Goal: Task Accomplishment & Management: Manage account settings

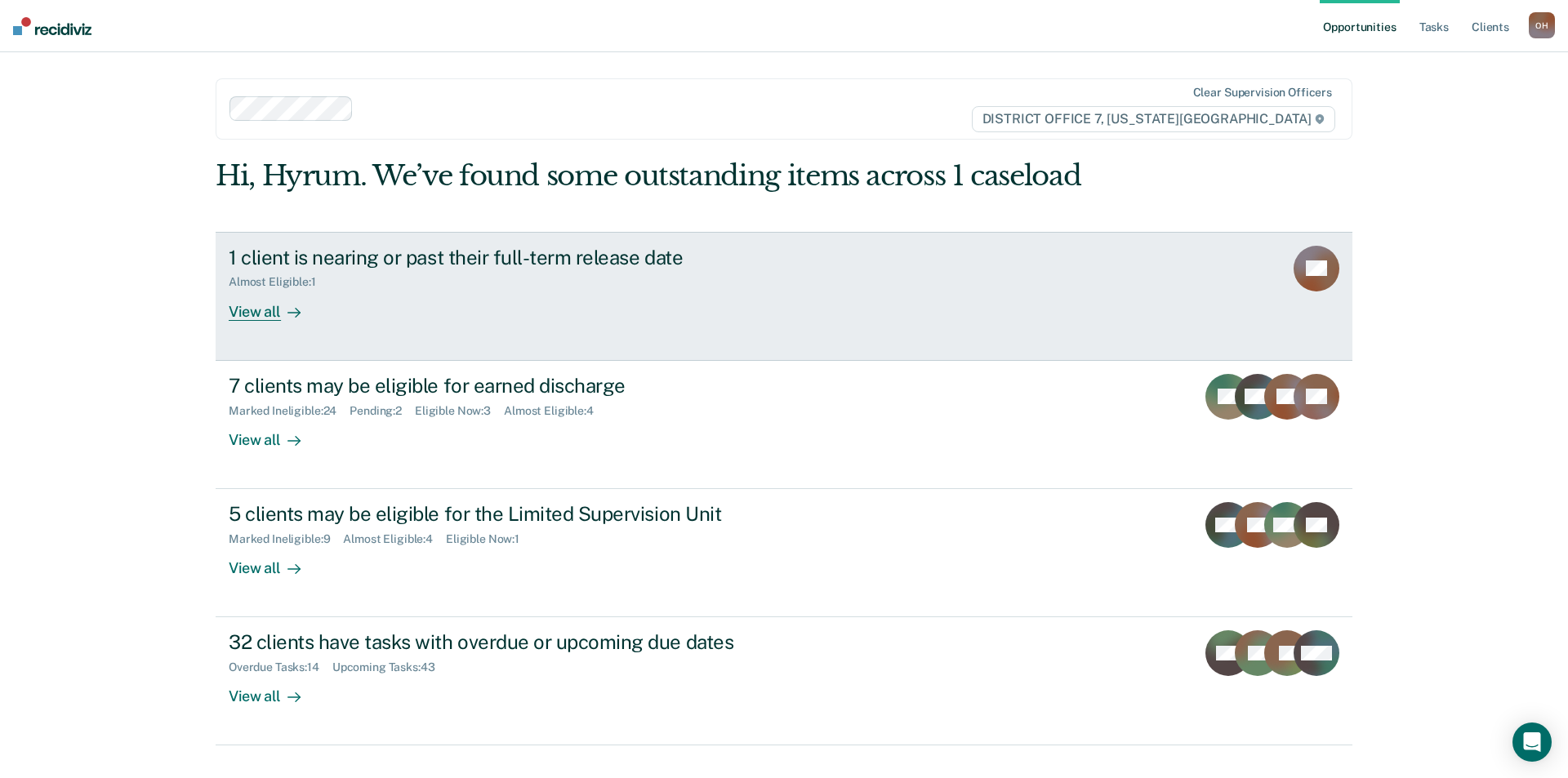
click at [760, 314] on div "1 client is nearing or past their full-term release date Almost Eligible : 1 Vi…" at bounding box center [534, 283] width 612 height 75
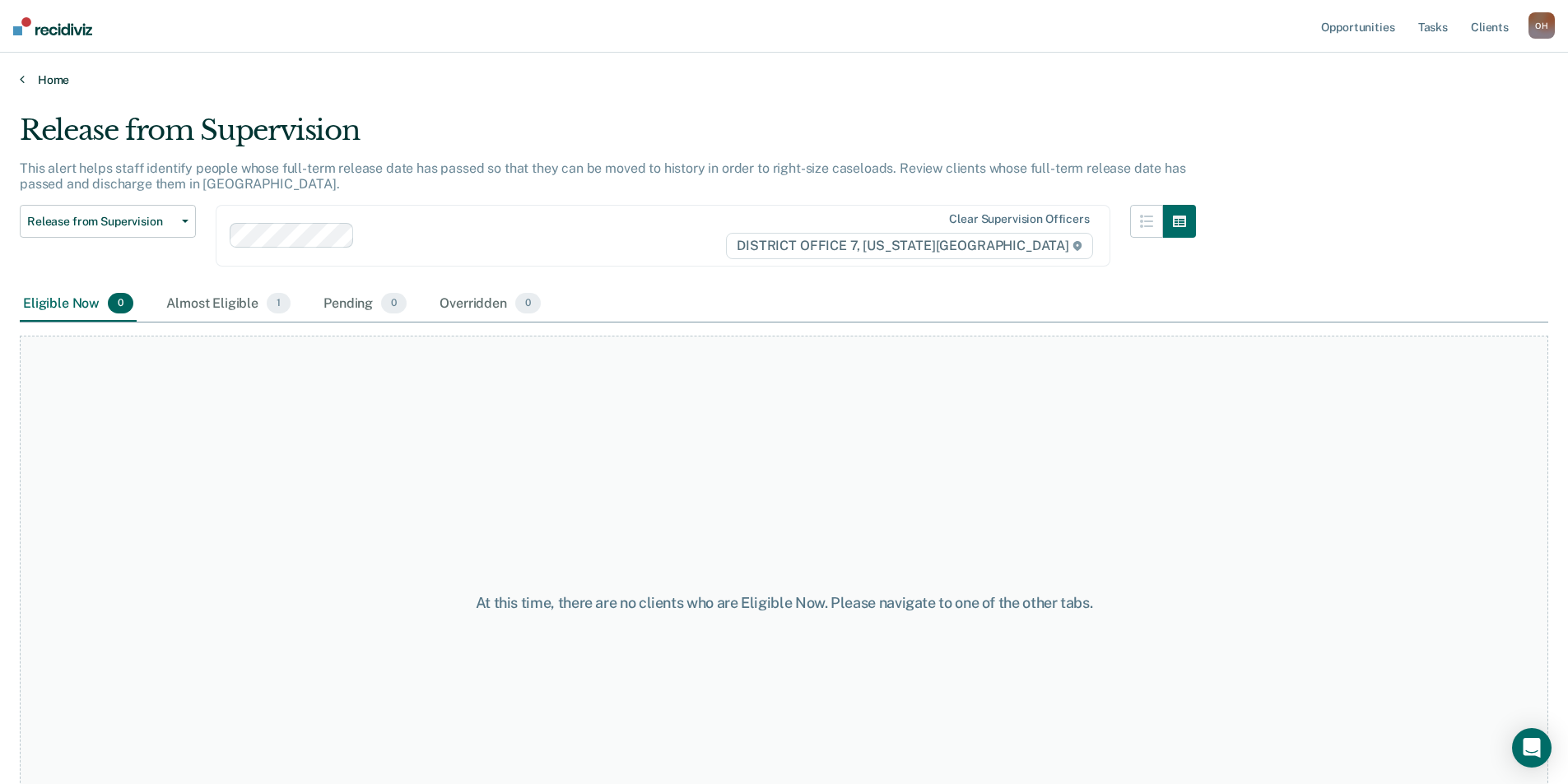
click at [51, 80] on link "Home" at bounding box center [784, 79] width 1528 height 15
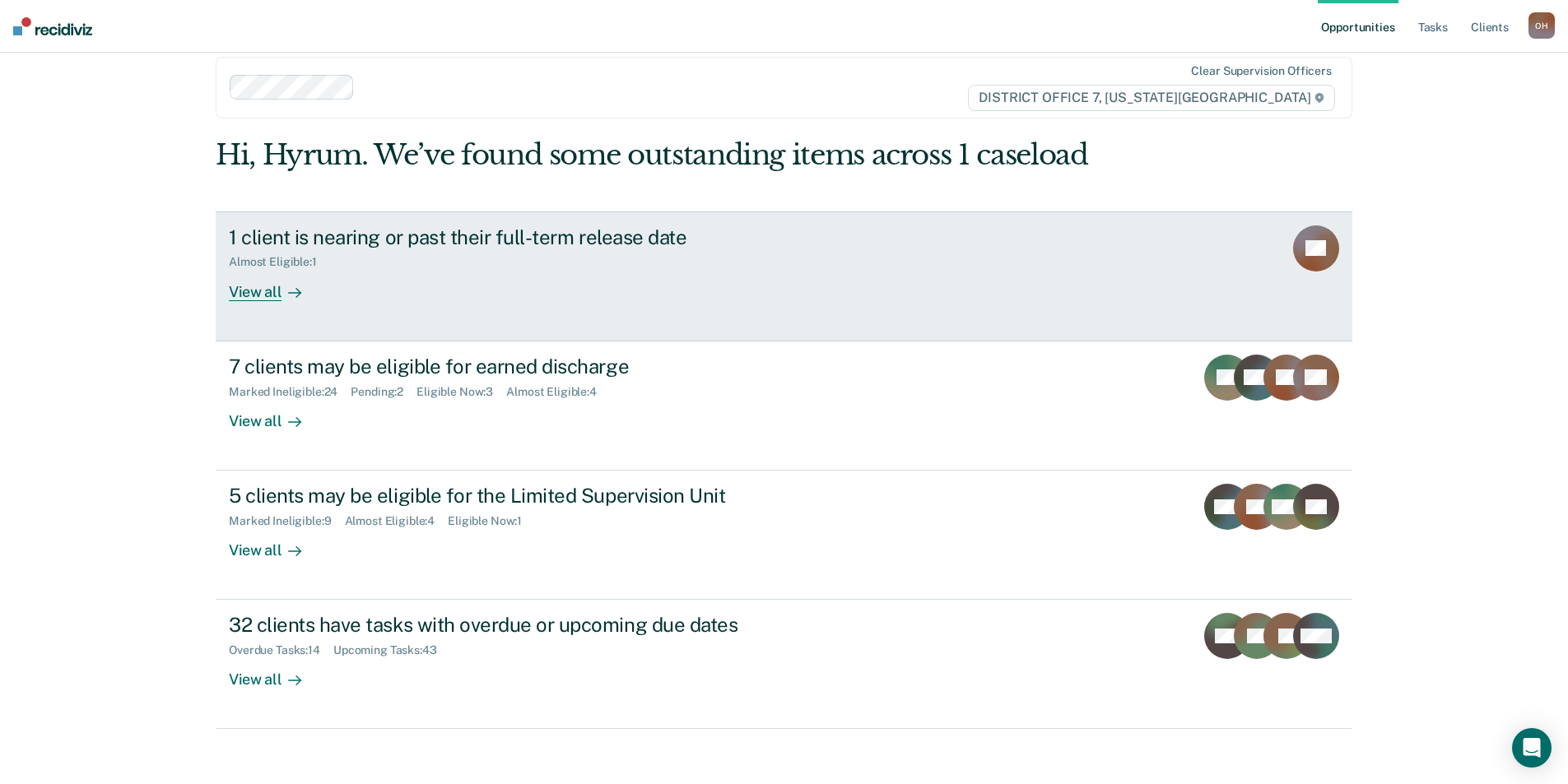
scroll to position [33, 0]
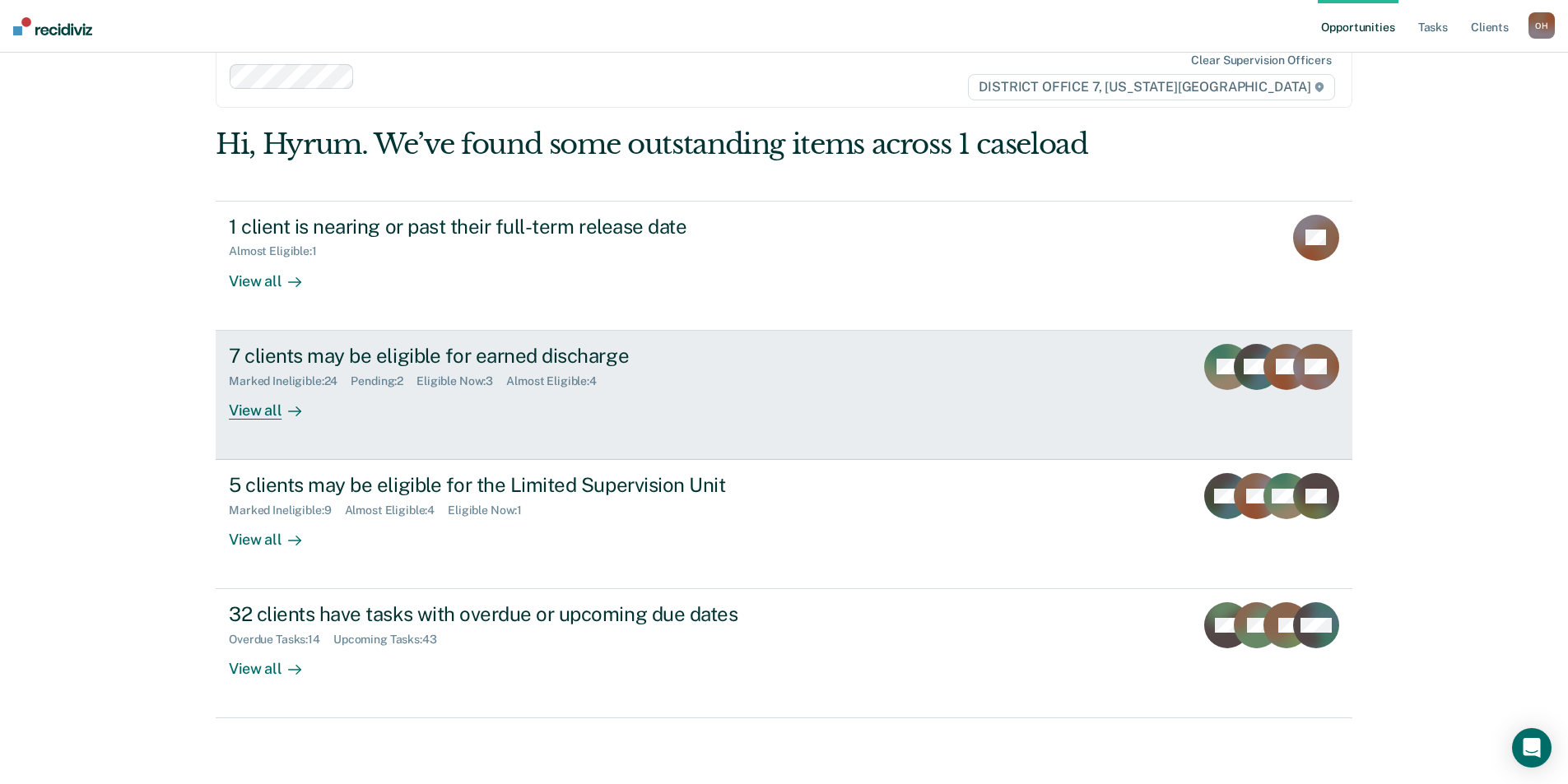
click at [521, 371] on div "Marked Ineligible : 24 Pending : 2 Eligible Now : 3 Almost Eligible : 4" at bounding box center [518, 377] width 578 height 21
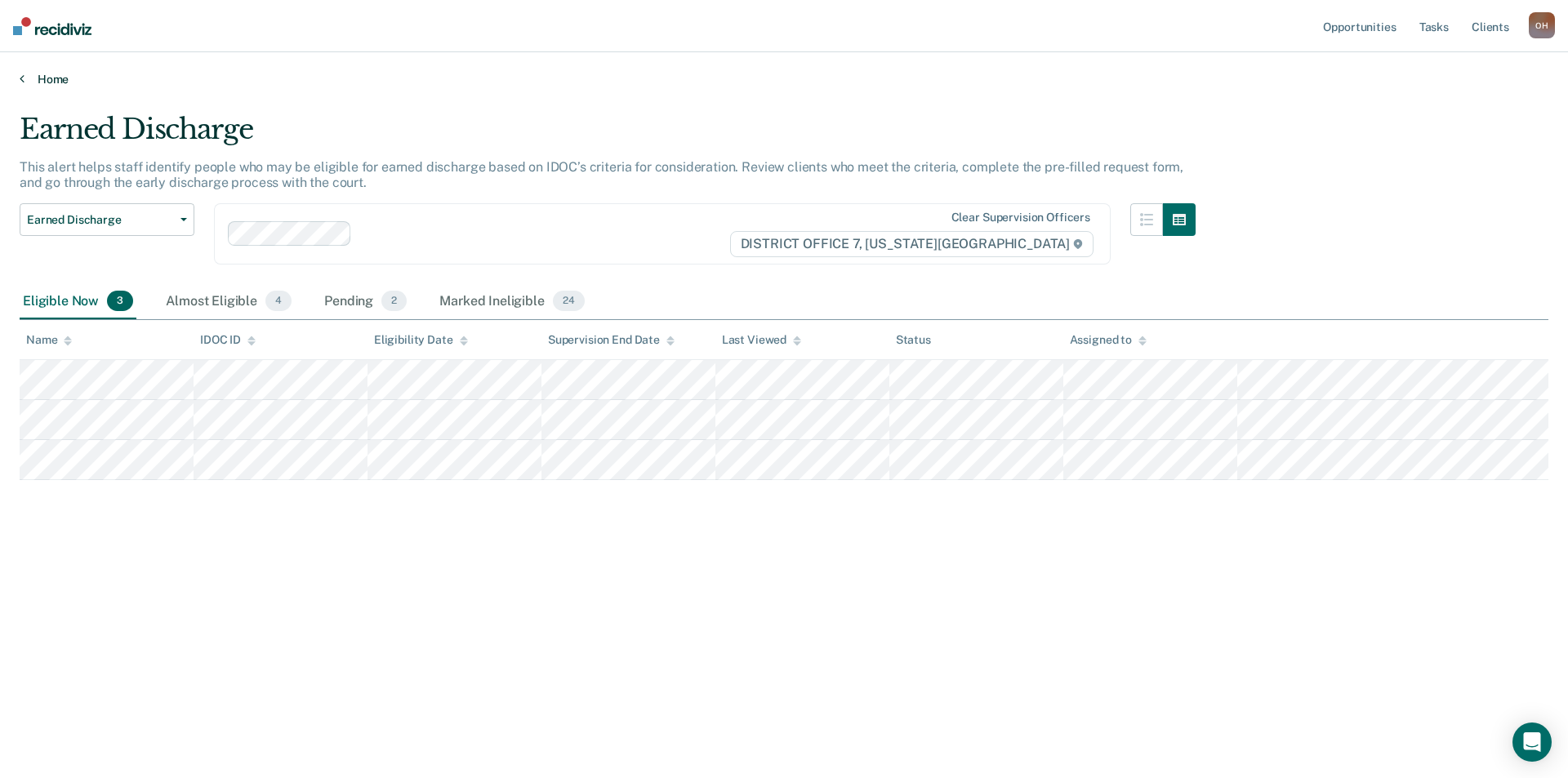
click at [51, 80] on link "Home" at bounding box center [784, 78] width 1529 height 15
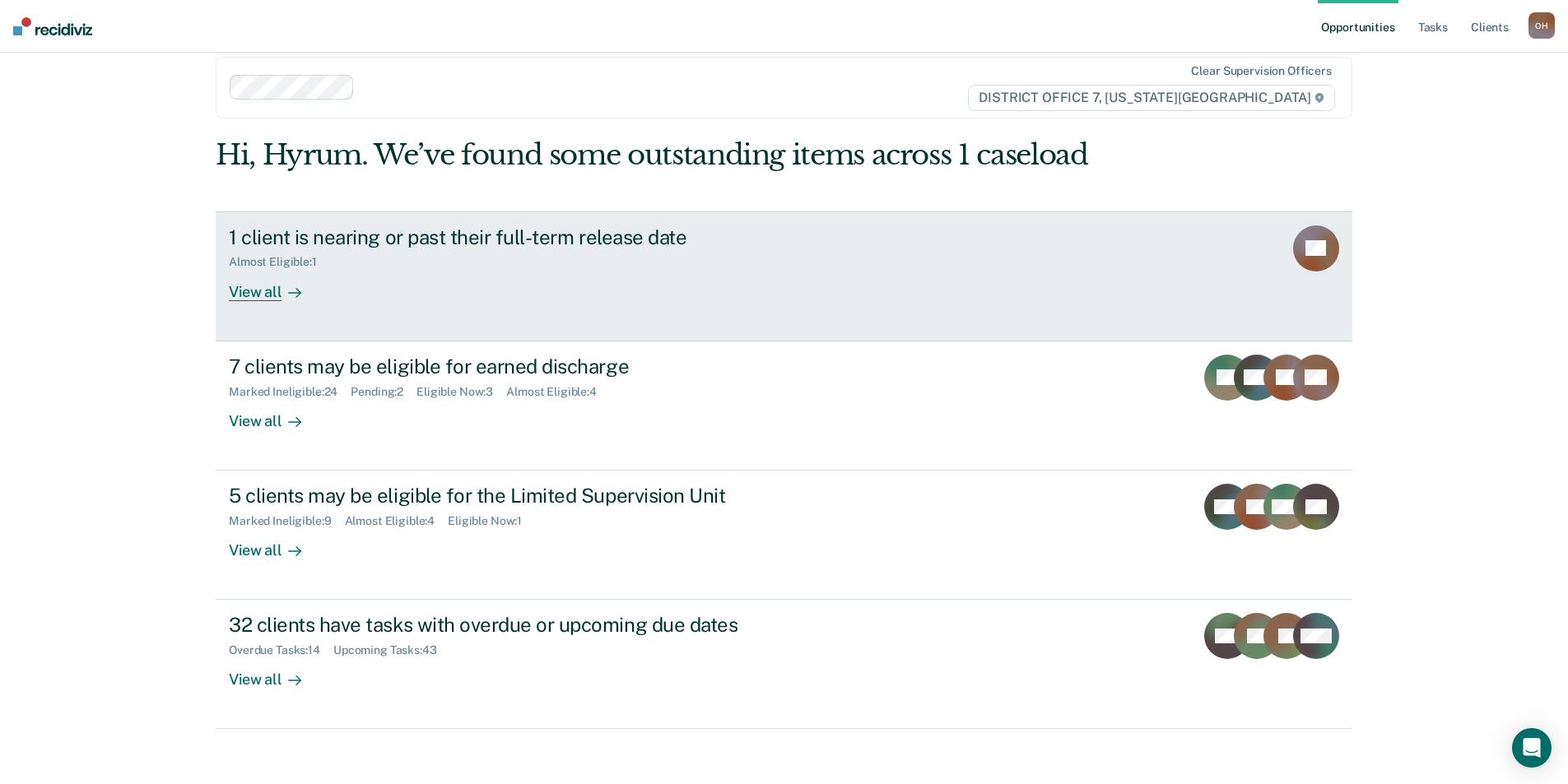
scroll to position [33, 0]
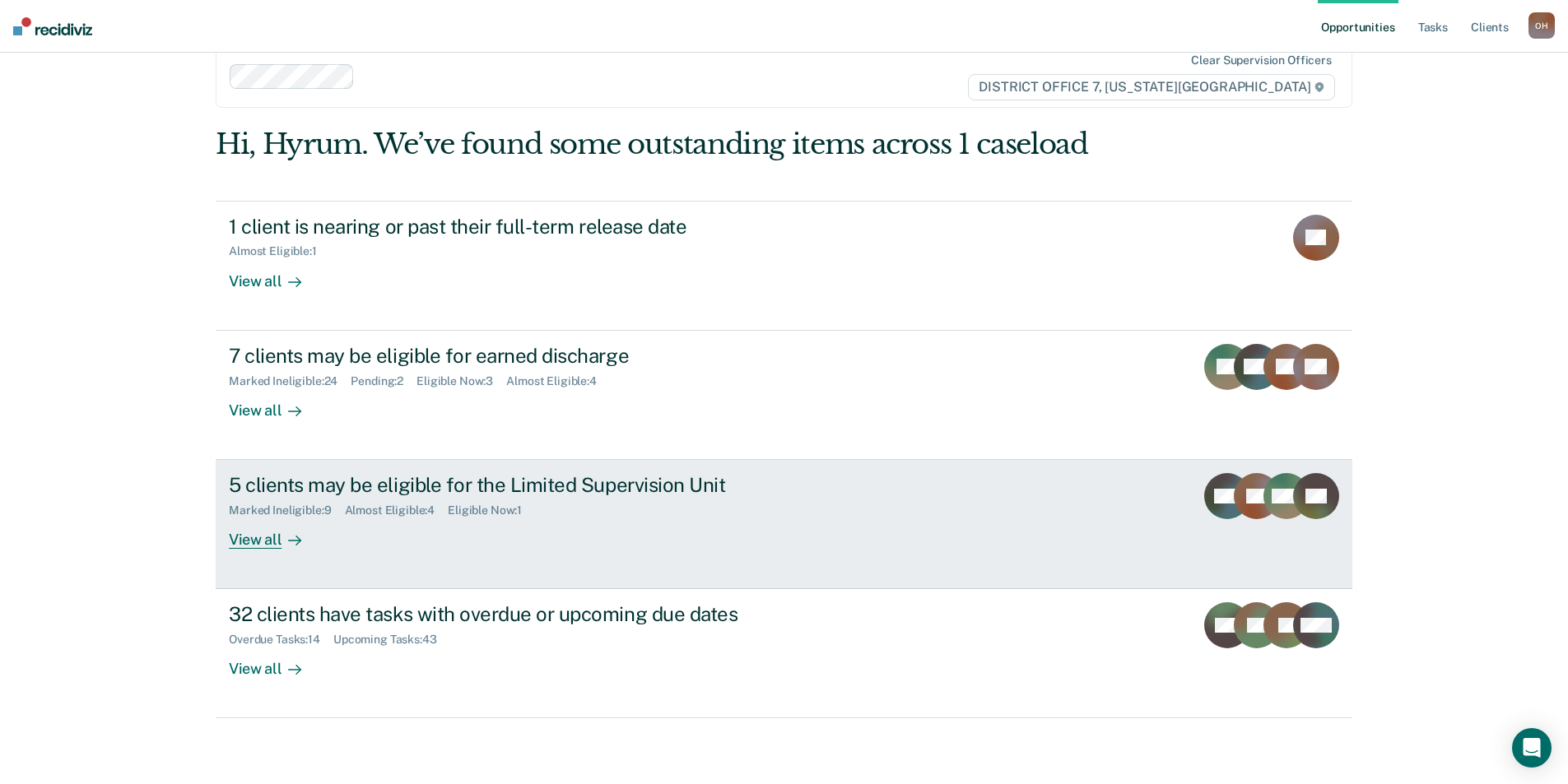
click at [486, 491] on div "5 clients may be eligible for the Limited Supervision Unit" at bounding box center [518, 485] width 578 height 24
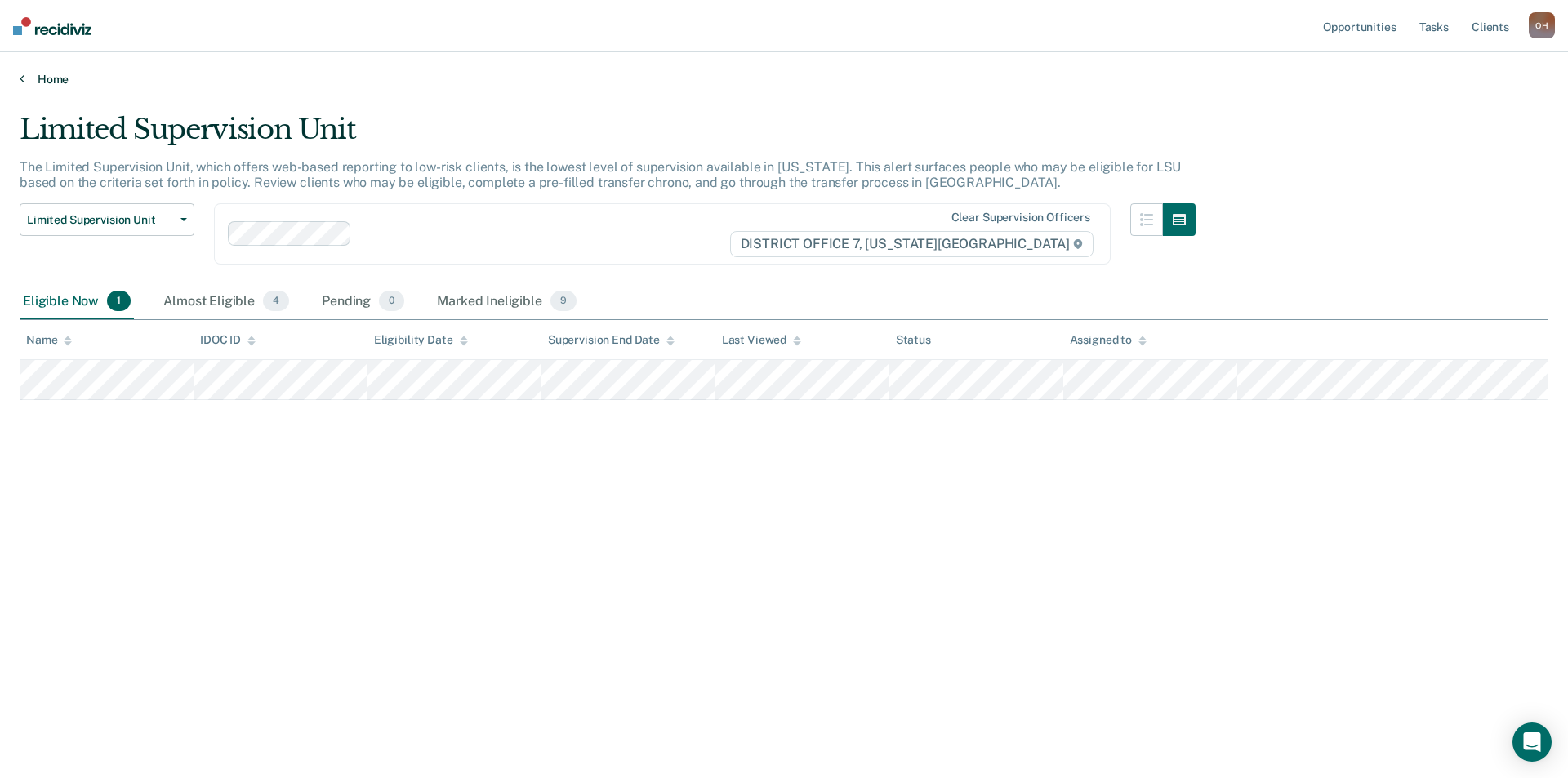
click at [22, 80] on icon at bounding box center [22, 77] width 5 height 13
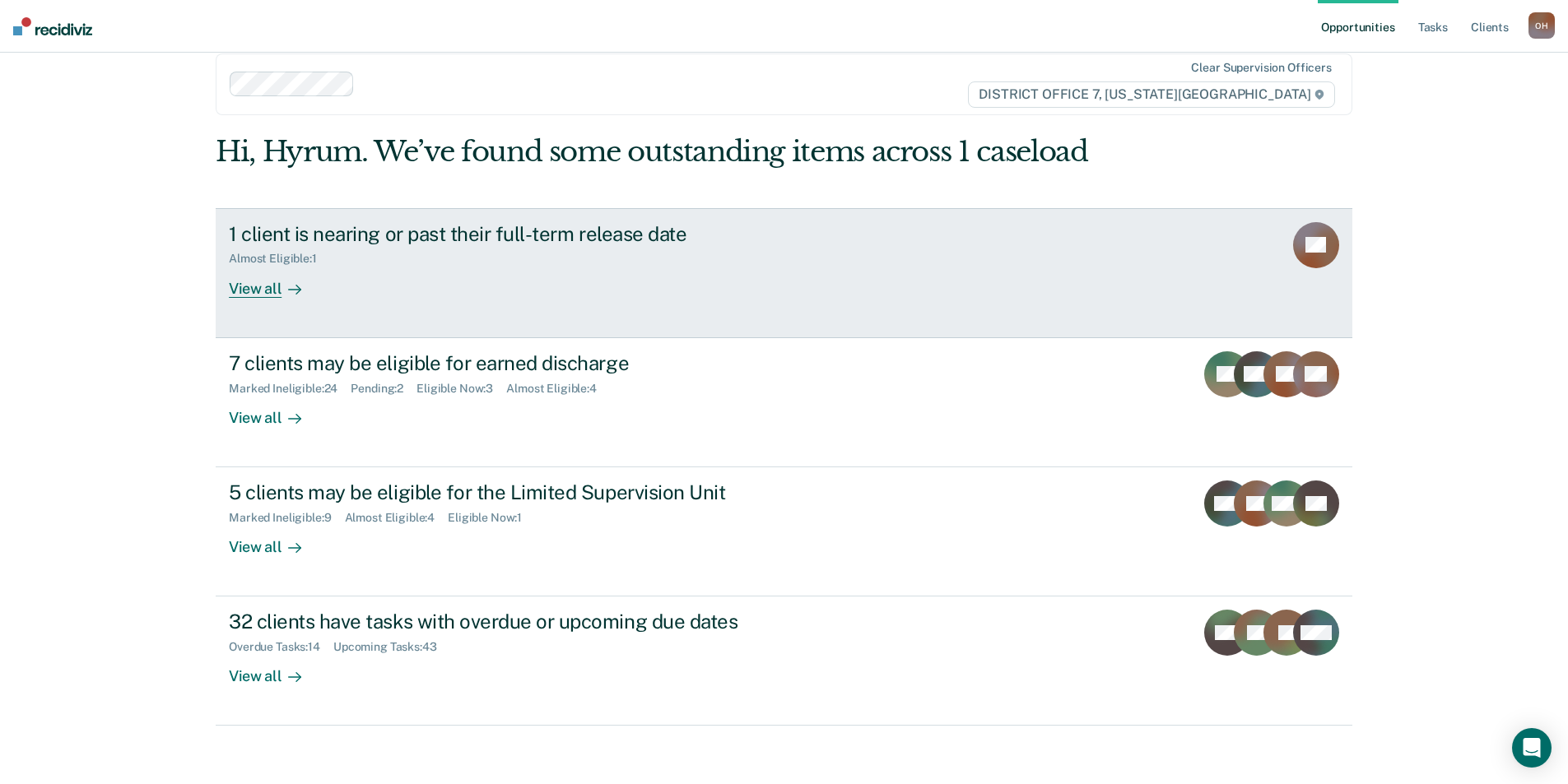
scroll to position [33, 0]
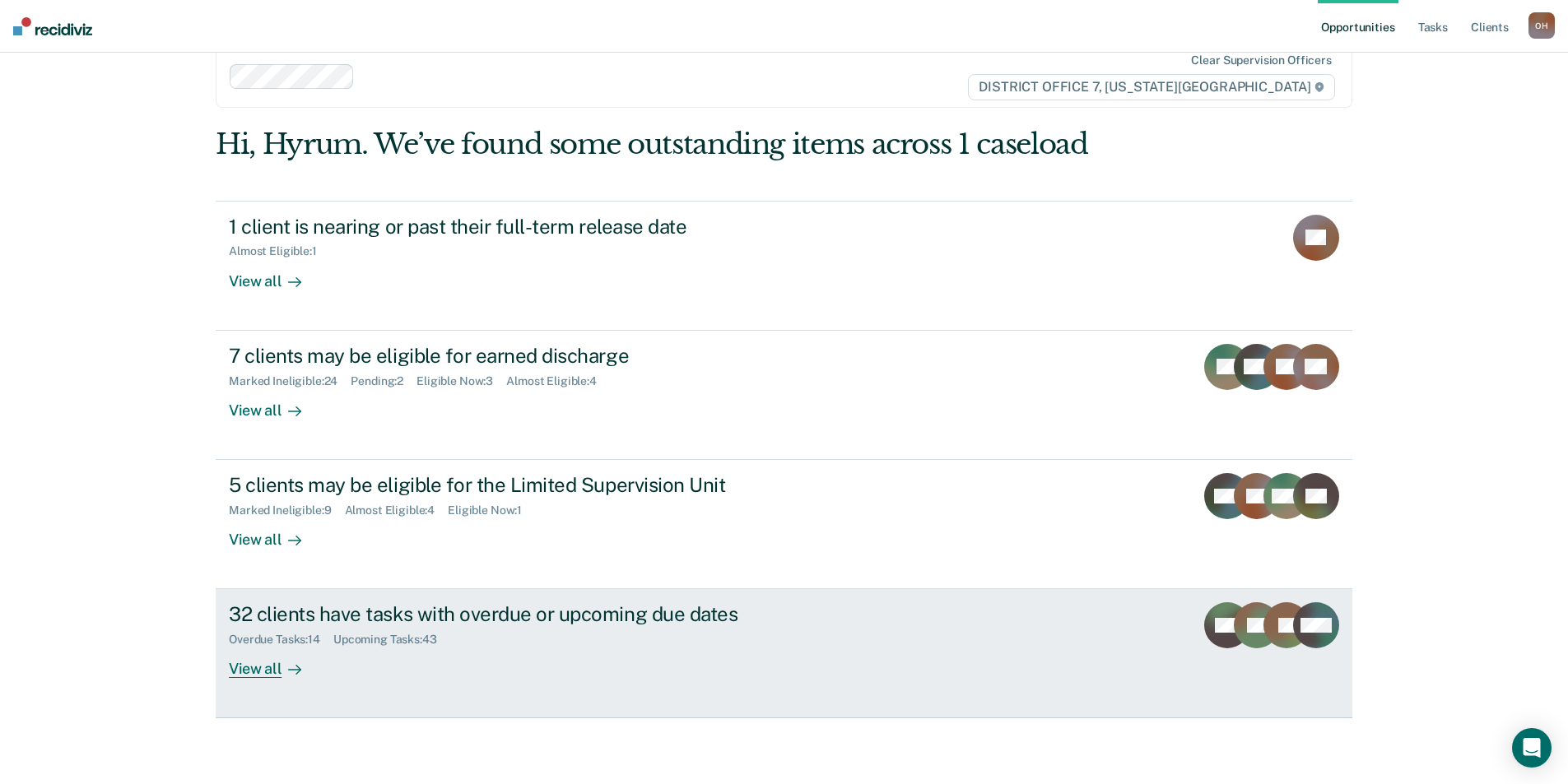
click at [464, 621] on div "32 clients have tasks with overdue or upcoming due dates" at bounding box center [518, 614] width 578 height 24
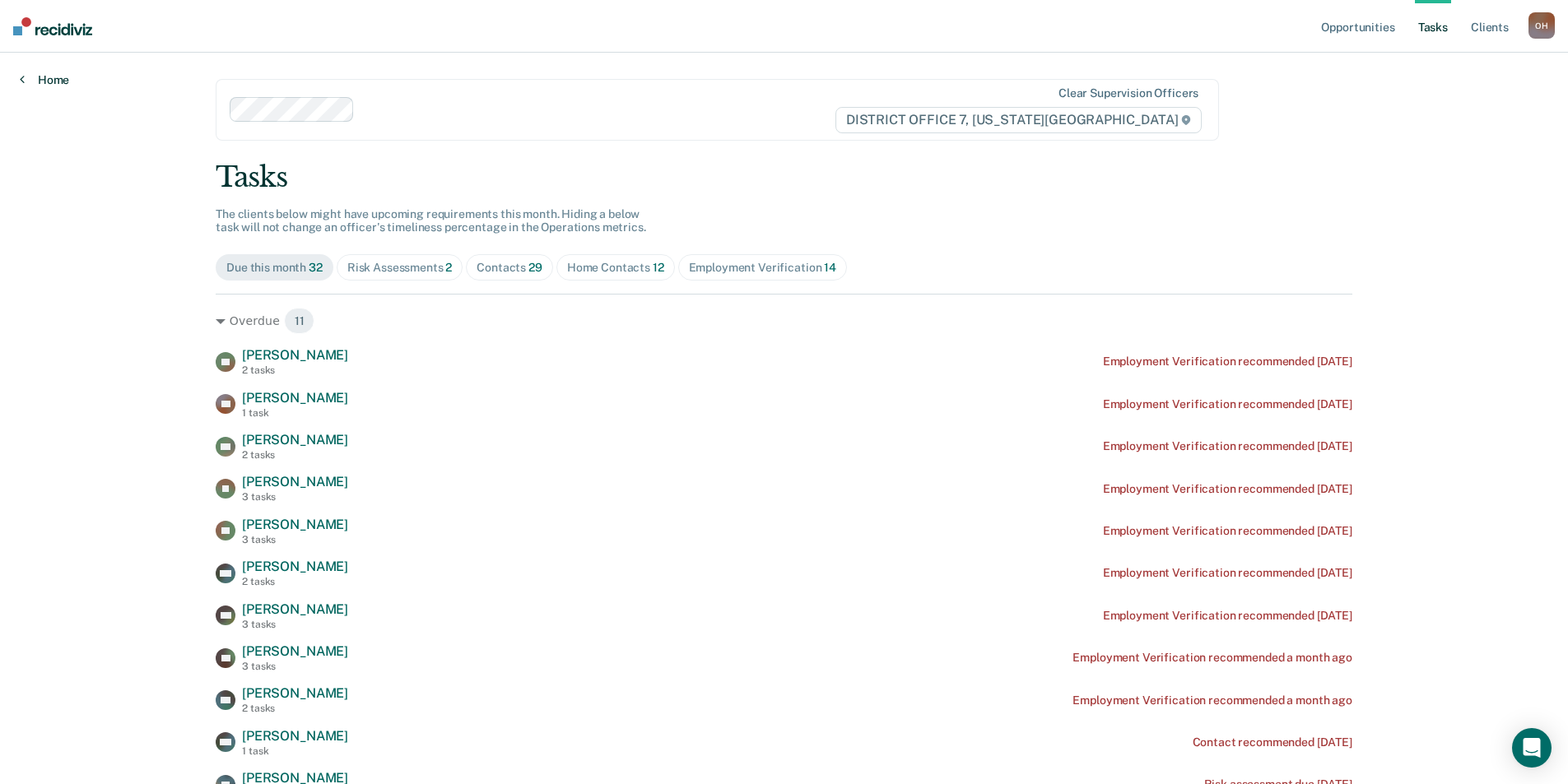
click at [51, 81] on link "Home" at bounding box center [44, 79] width 49 height 15
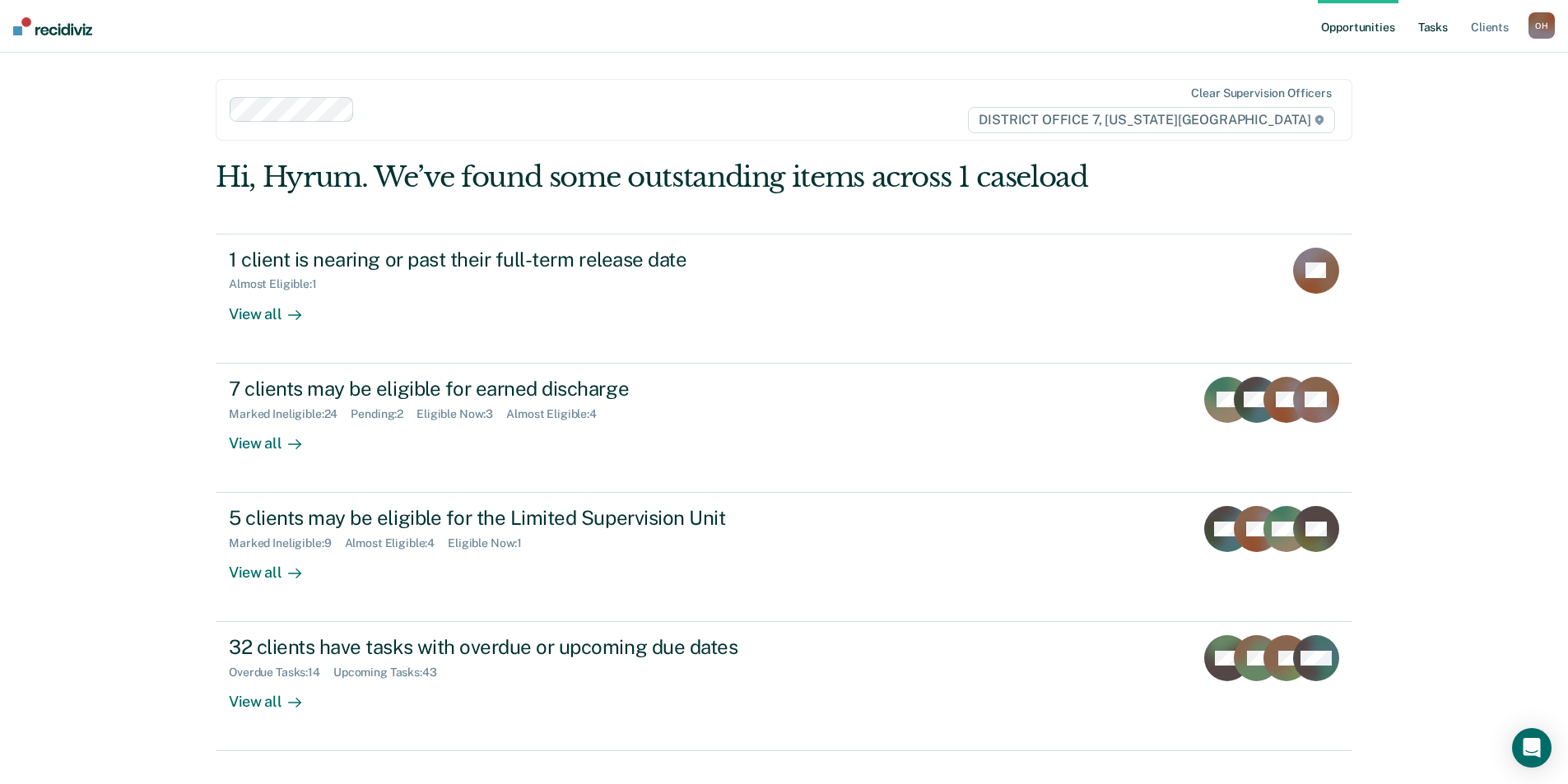
click at [1415, 22] on link "Tasks" at bounding box center [1433, 26] width 37 height 52
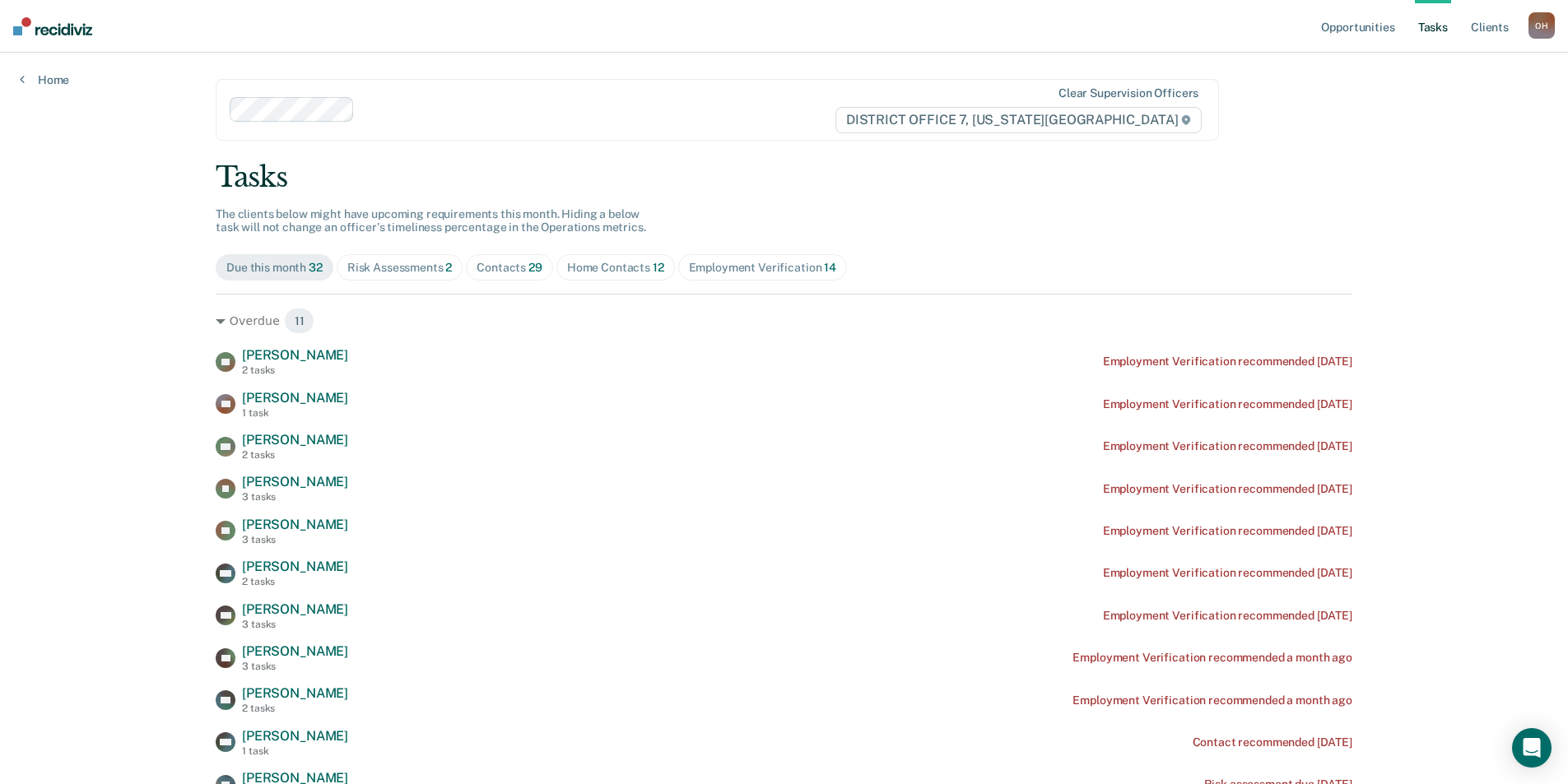
click at [378, 269] on div "Risk Assessments 2" at bounding box center [400, 268] width 106 height 14
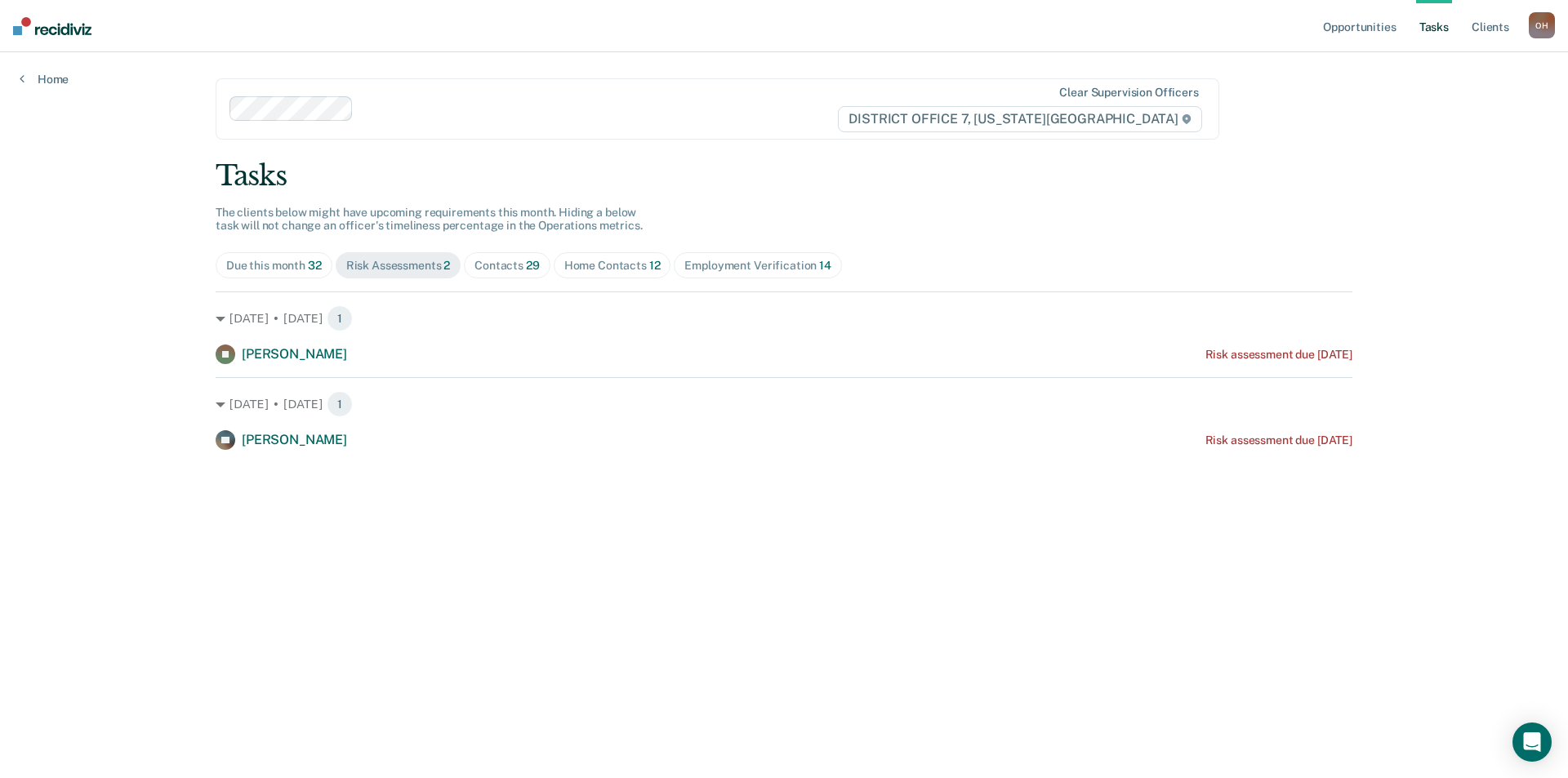
click at [492, 270] on div "Contacts 29" at bounding box center [507, 266] width 66 height 14
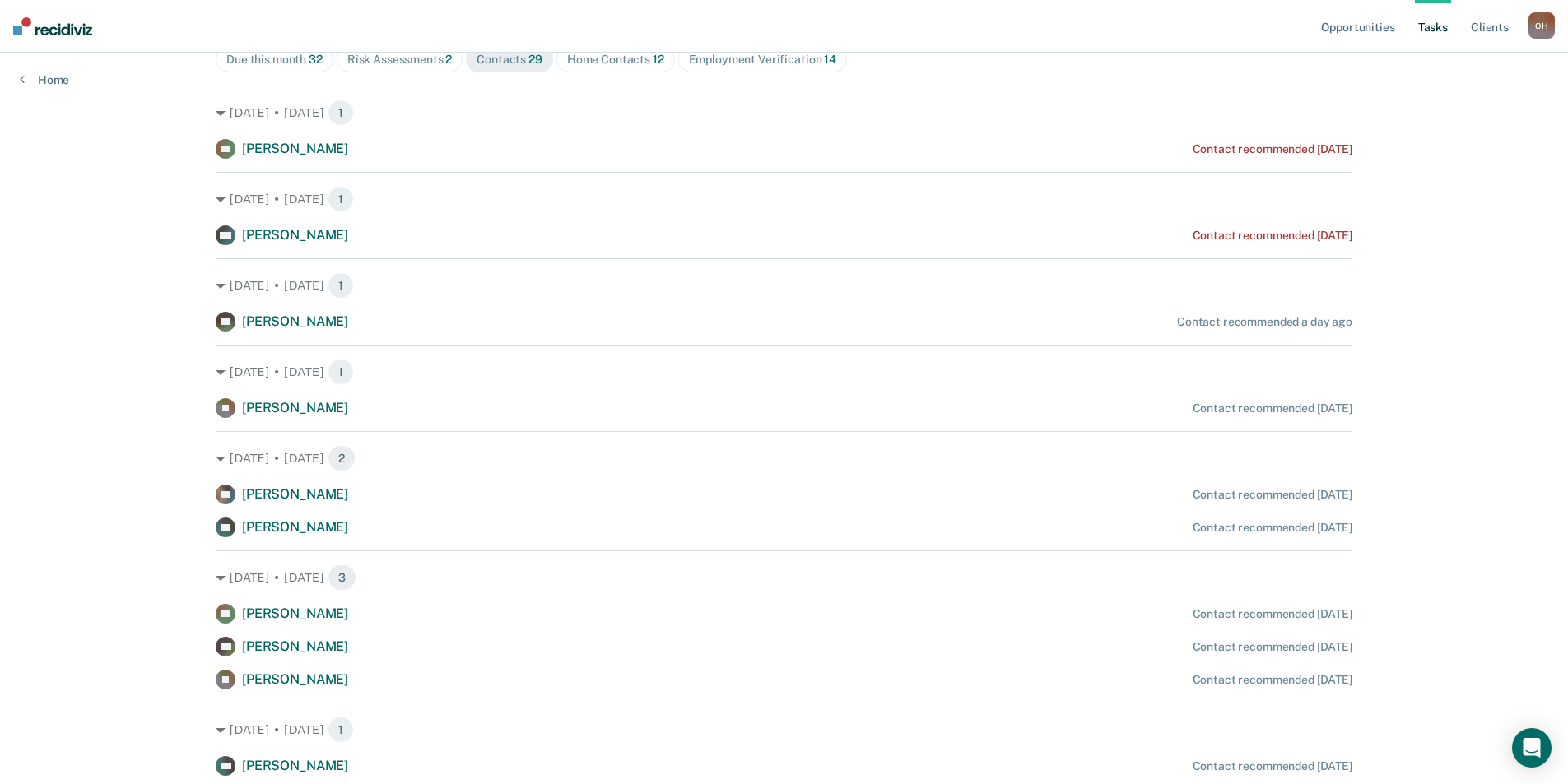
scroll to position [247, 0]
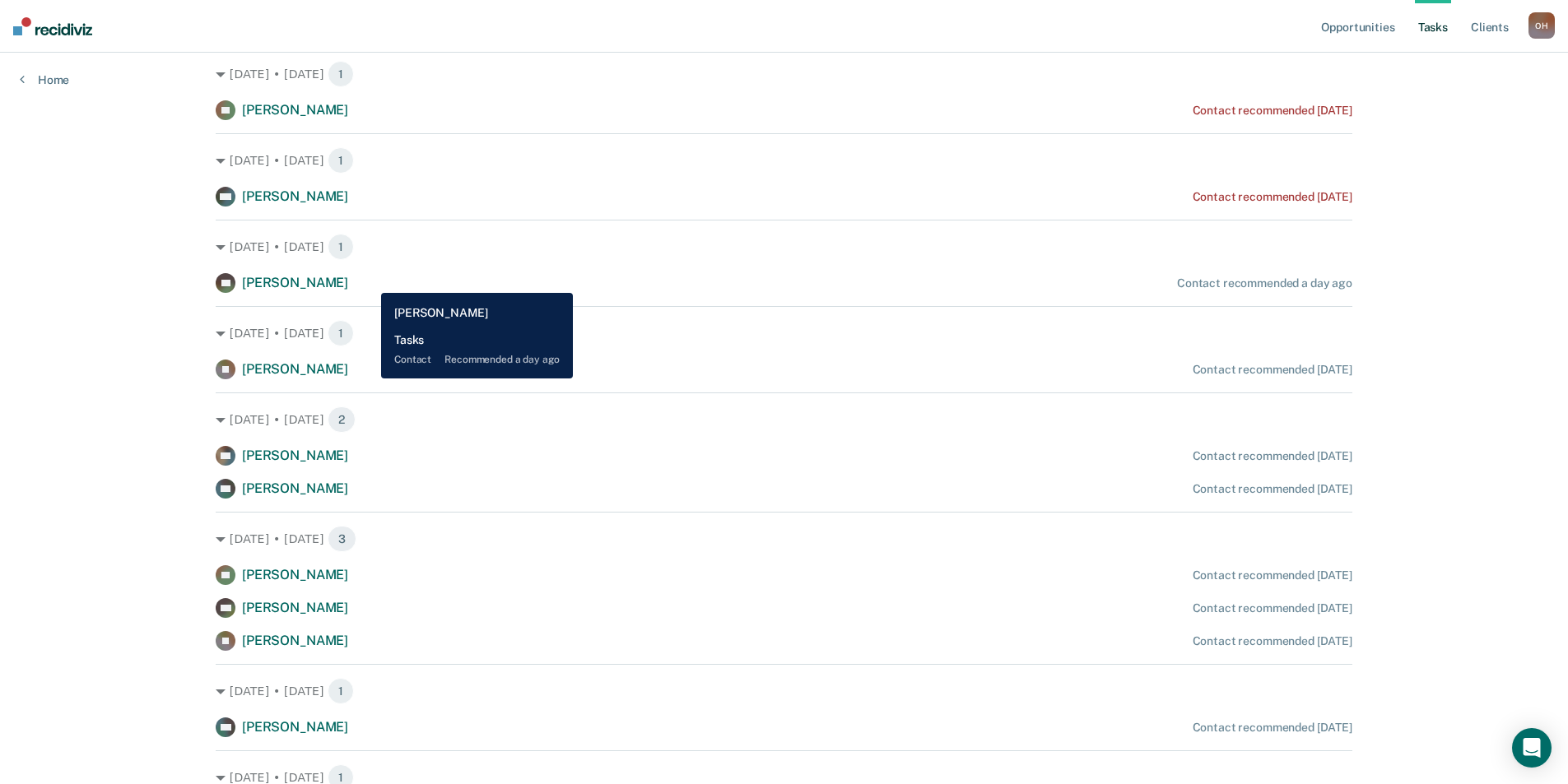
click at [369, 280] on div "VS [PERSON_NAME] Contact recommended a day ago" at bounding box center [784, 283] width 1137 height 20
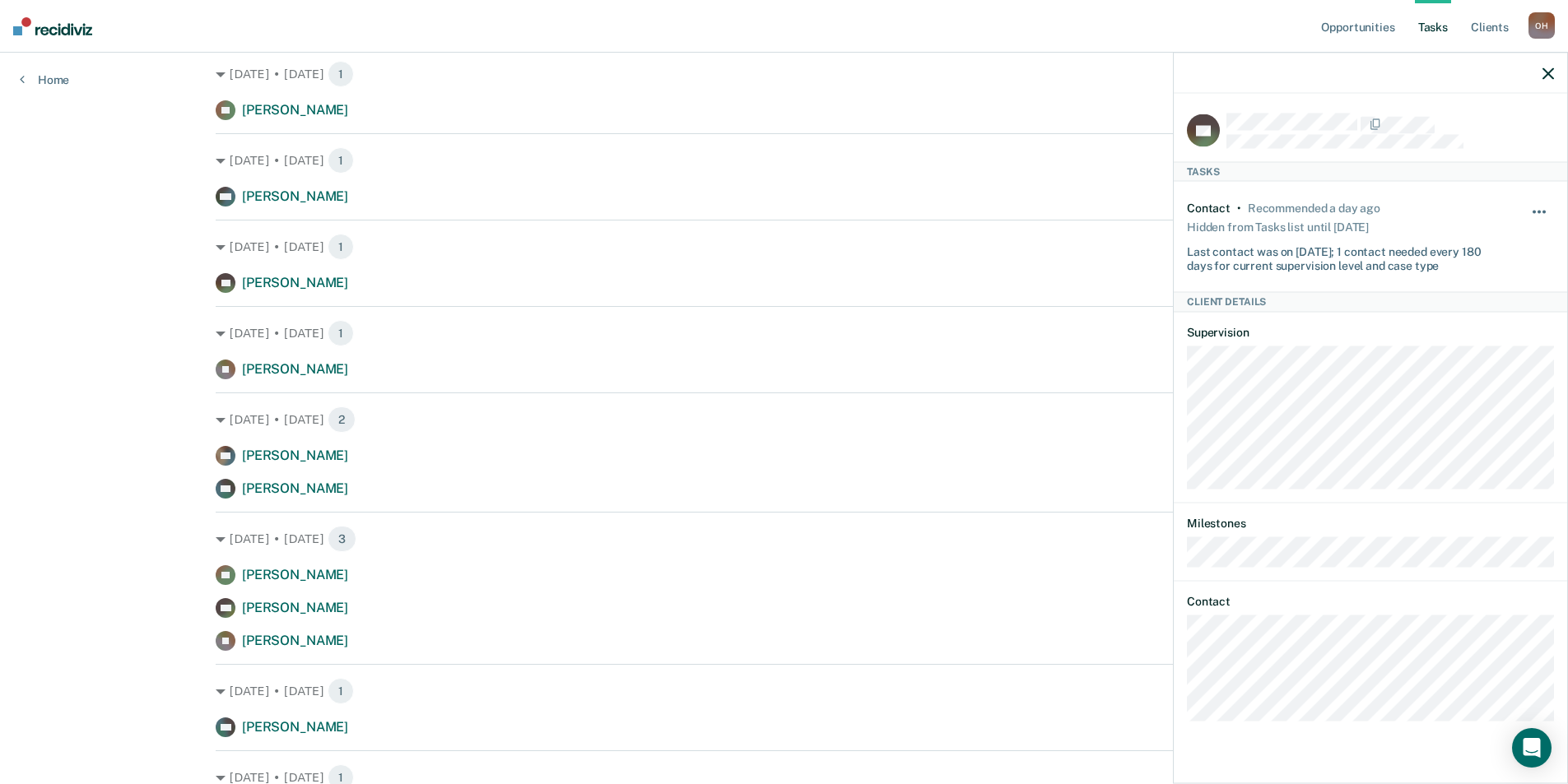
click at [1530, 206] on button "button" at bounding box center [1540, 219] width 28 height 27
click at [1474, 288] on button "7 days" at bounding box center [1495, 290] width 119 height 27
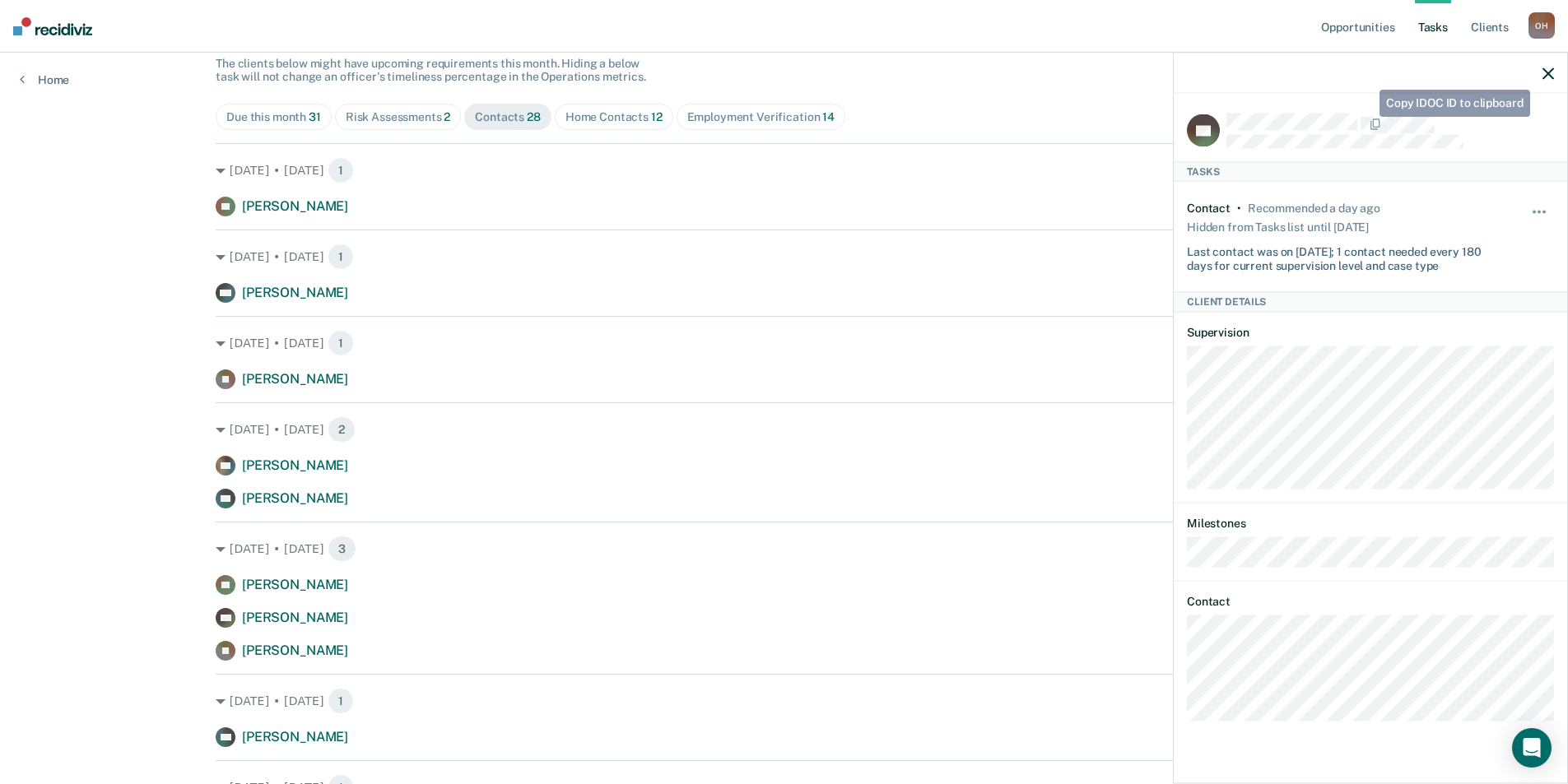
scroll to position [0, 0]
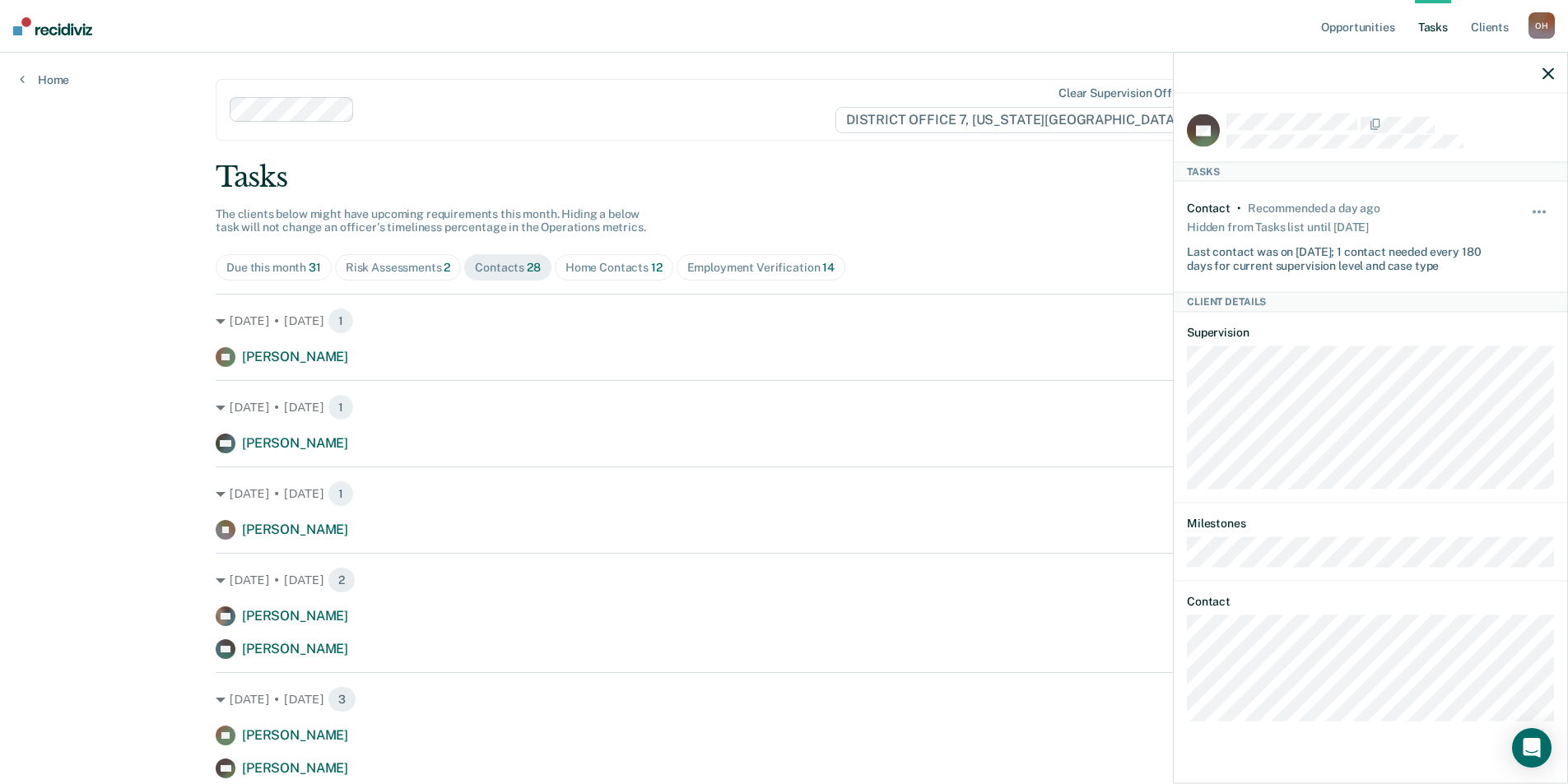
click at [1541, 76] on div at bounding box center [1370, 73] width 393 height 41
click at [1544, 67] on icon "button" at bounding box center [1549, 73] width 12 height 12
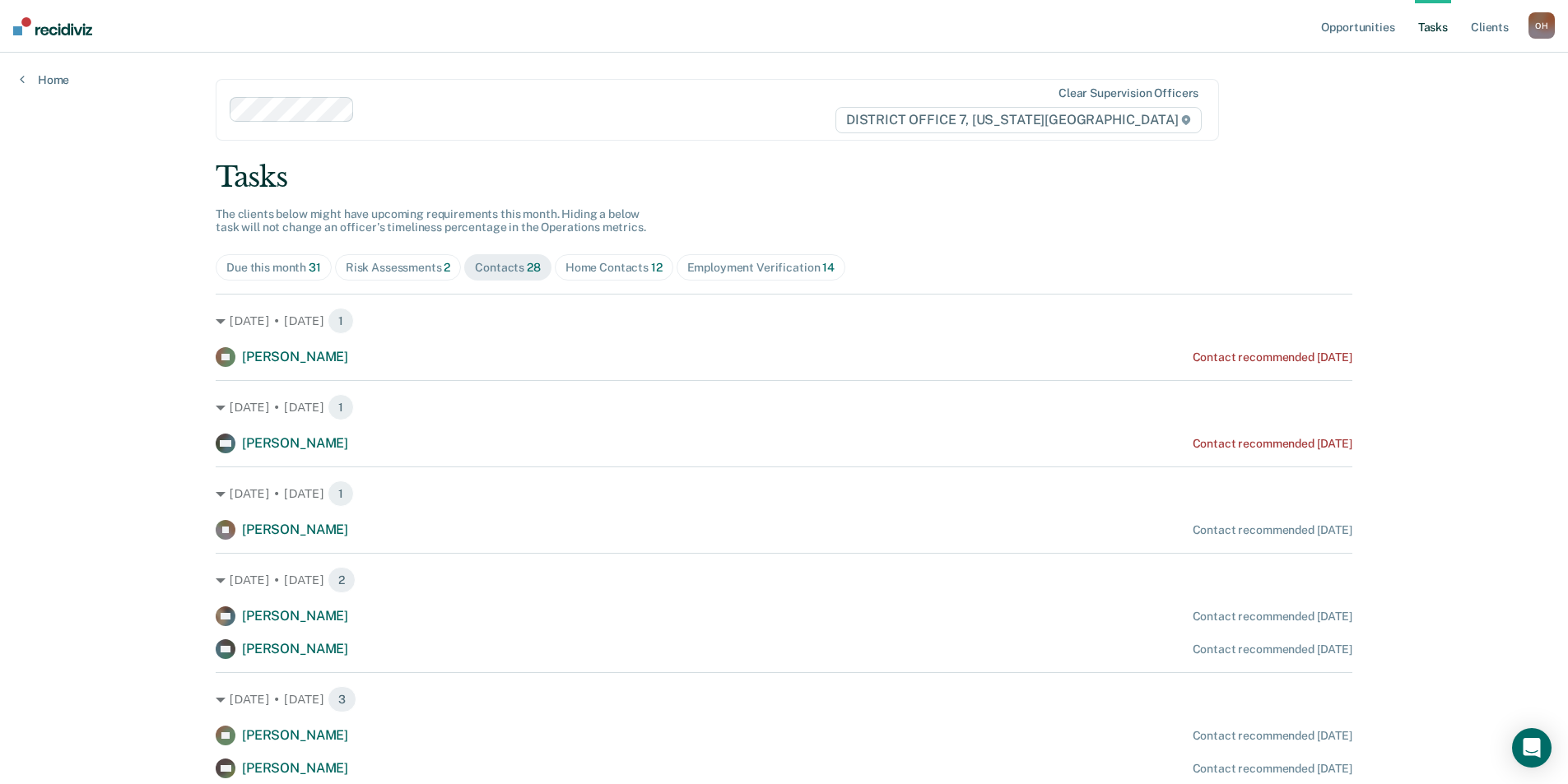
click at [617, 274] on div "Home Contacts 12" at bounding box center [614, 268] width 97 height 14
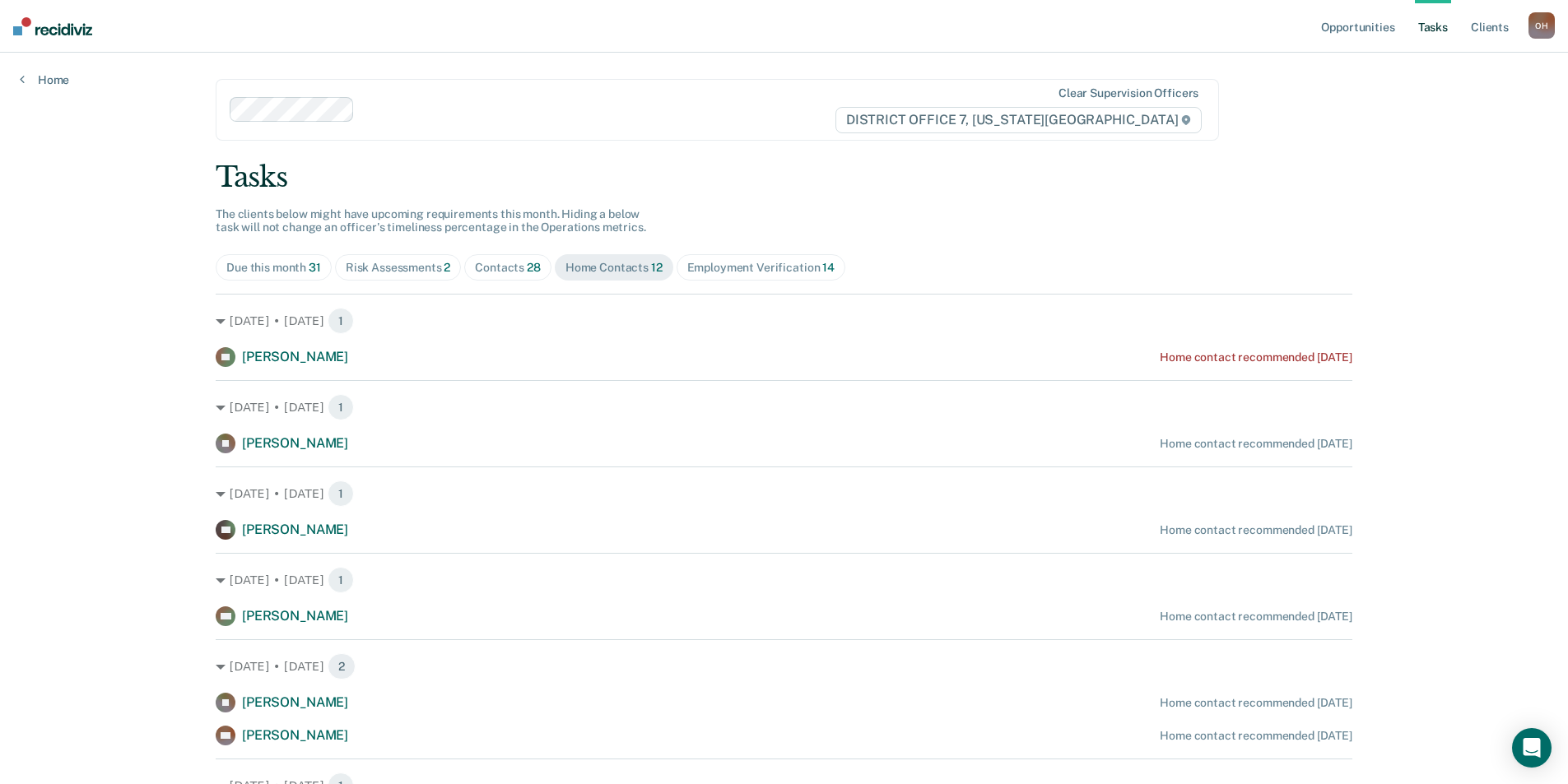
click at [717, 258] on span "Employment Verification 14" at bounding box center [761, 267] width 169 height 27
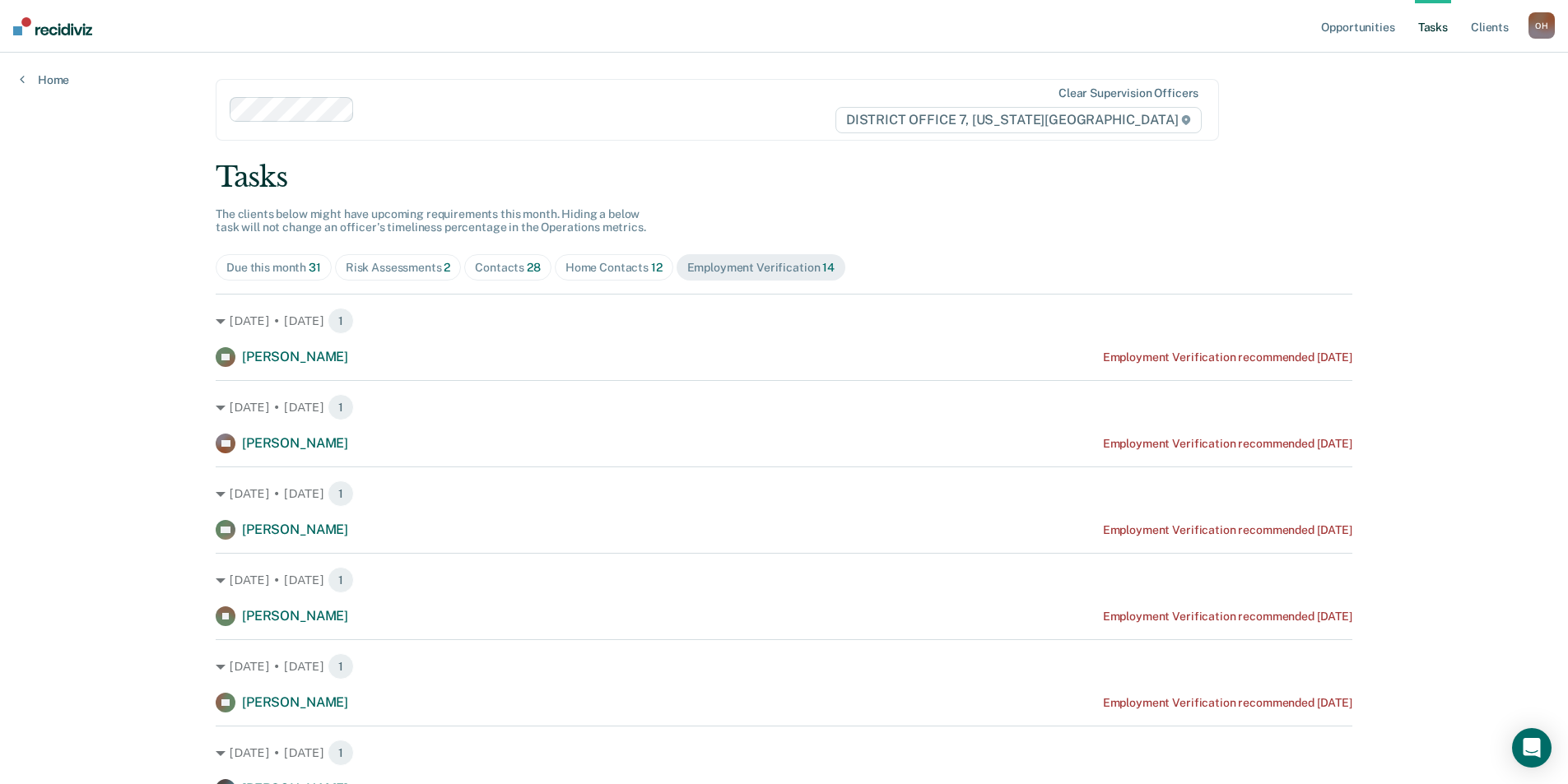
click at [568, 261] on div "Home Contacts 12" at bounding box center [614, 268] width 97 height 14
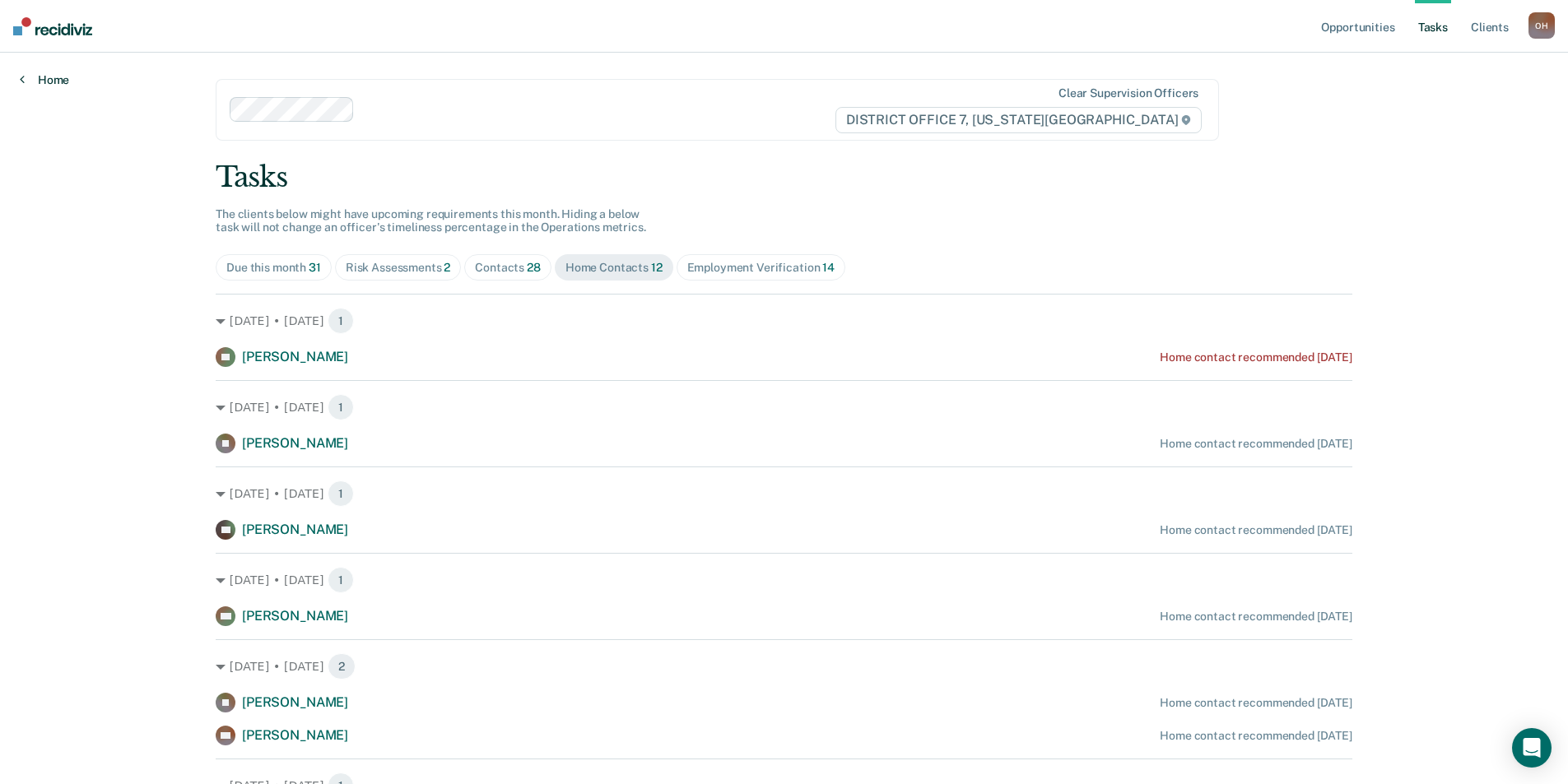
click at [61, 85] on link "Home" at bounding box center [44, 79] width 49 height 15
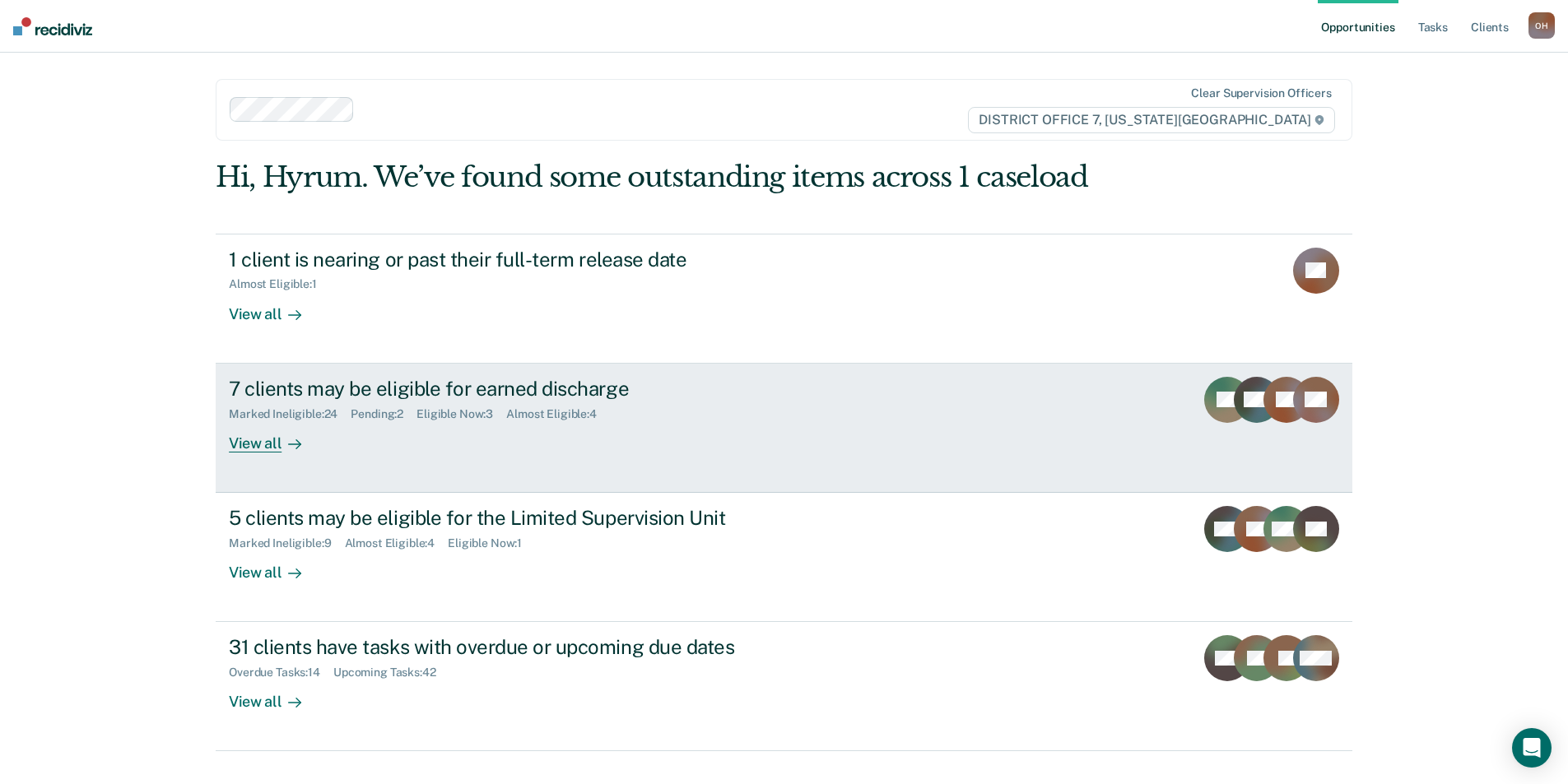
click at [386, 408] on div "Pending : 2" at bounding box center [383, 414] width 66 height 14
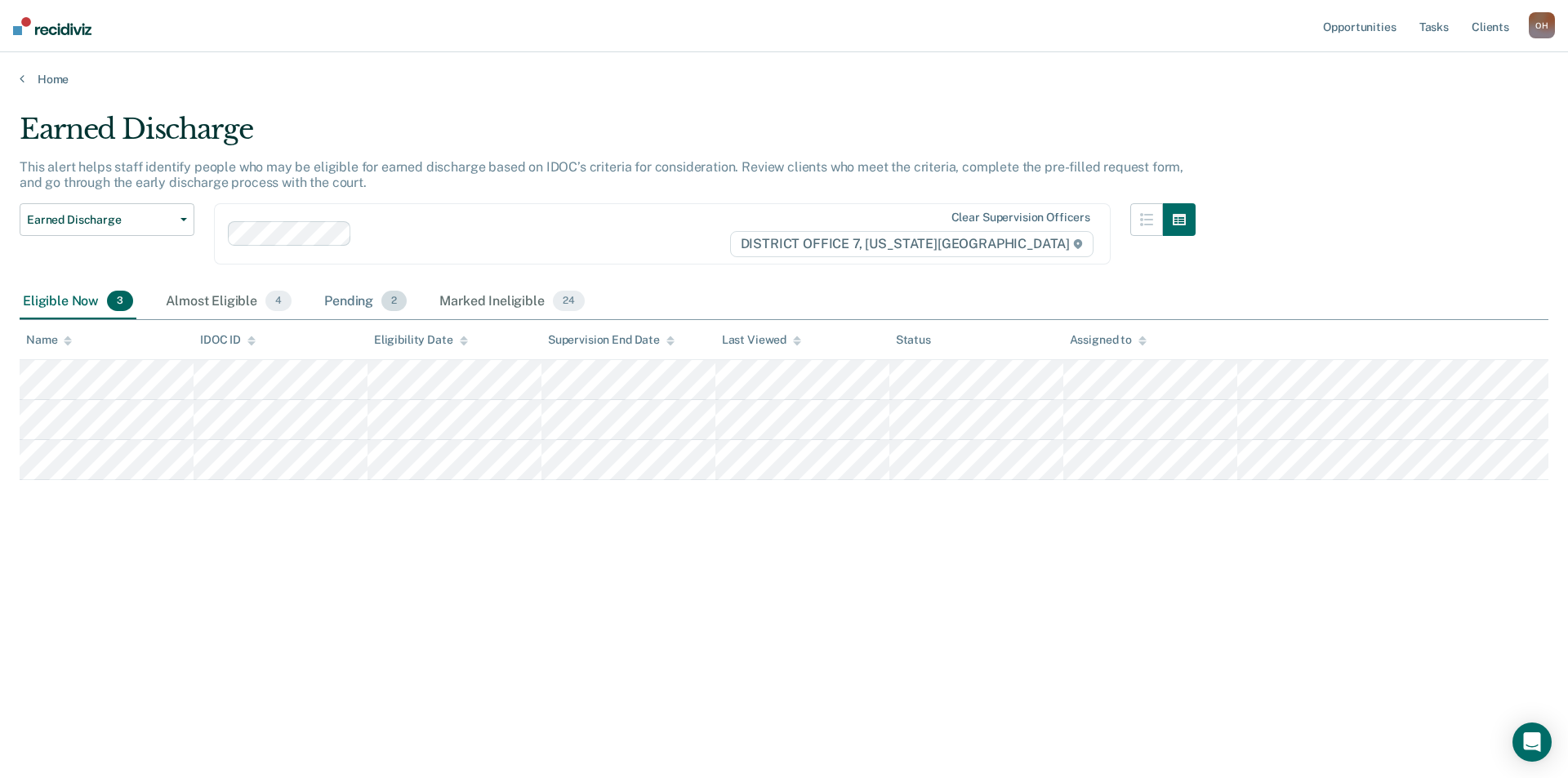
click at [365, 304] on div "Pending 2" at bounding box center [365, 302] width 89 height 36
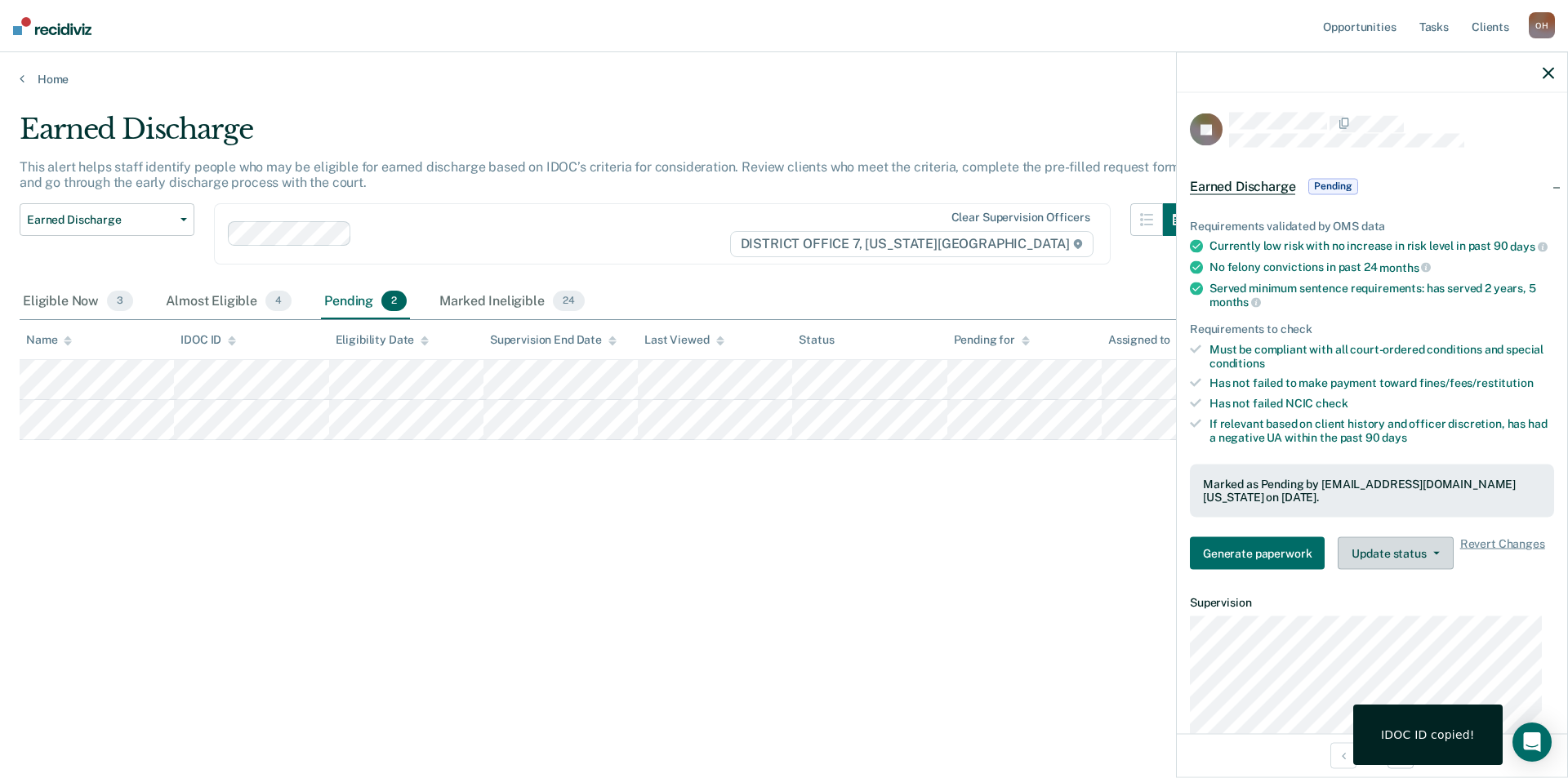
click at [1438, 562] on button "Update status" at bounding box center [1395, 553] width 115 height 32
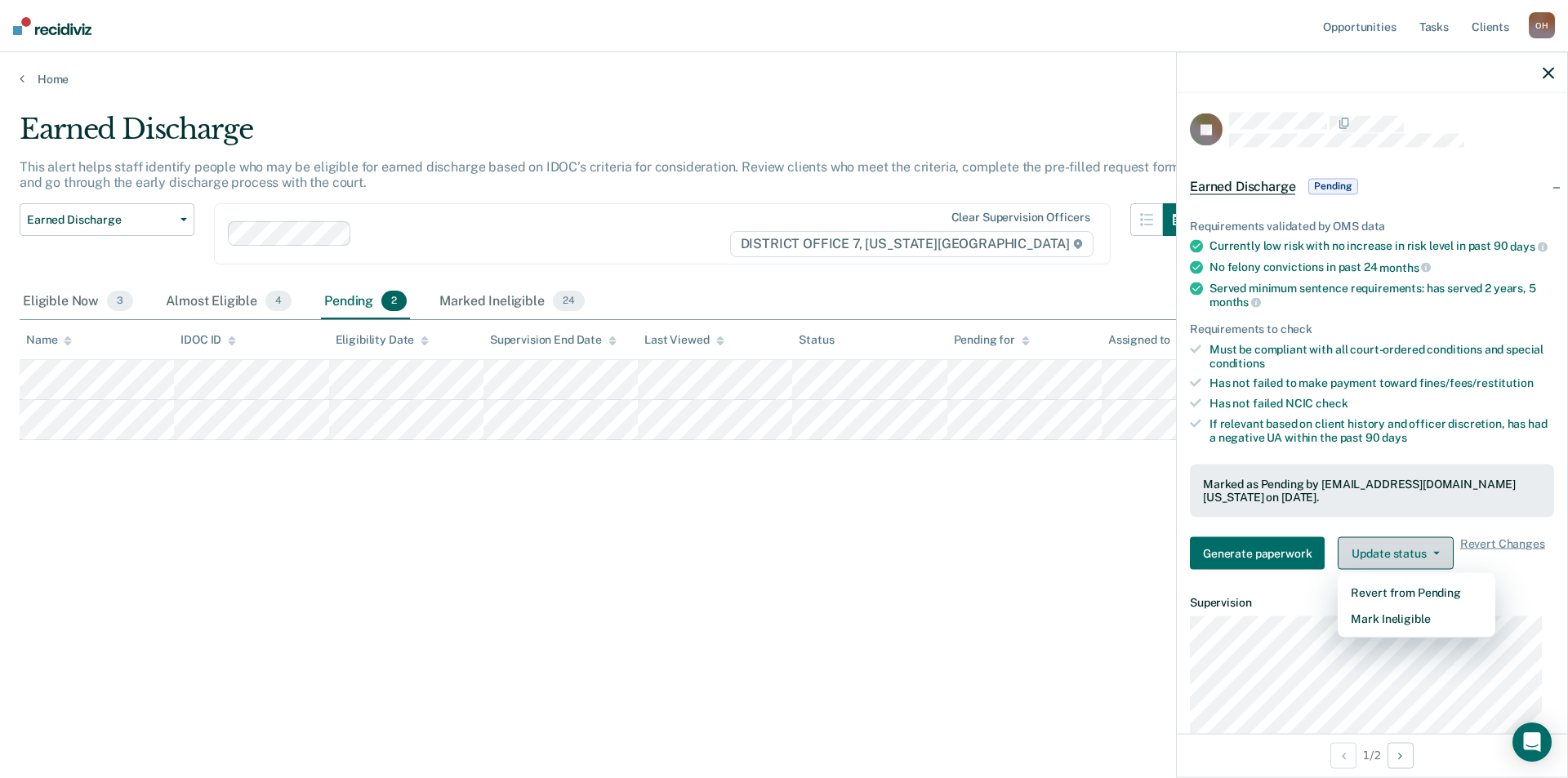
click at [1438, 562] on button "Update status" at bounding box center [1395, 553] width 115 height 32
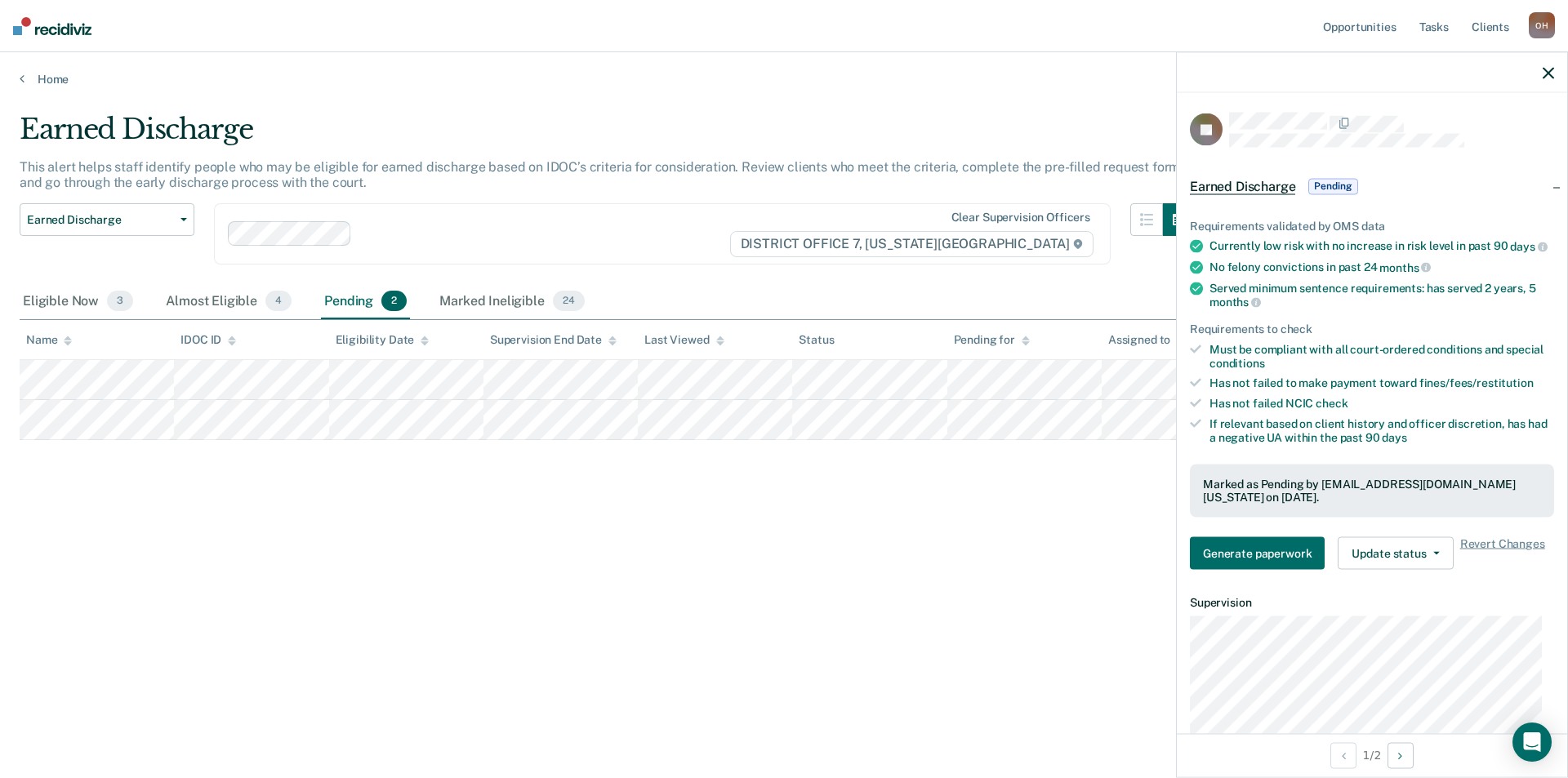
click at [1538, 74] on div at bounding box center [1372, 73] width 390 height 41
click at [1543, 76] on icon "button" at bounding box center [1548, 73] width 12 height 12
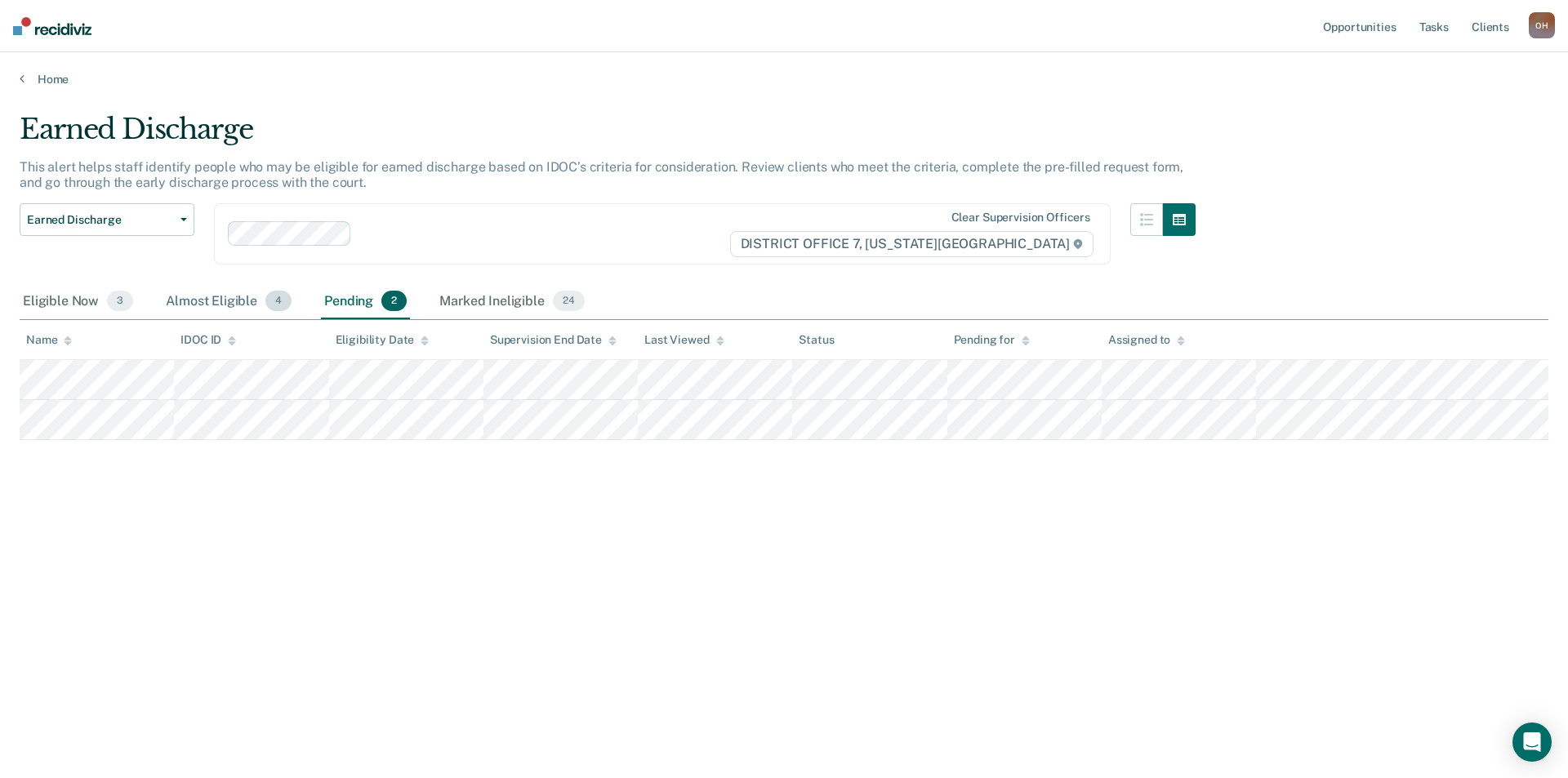
click at [247, 299] on div "Almost Eligible 4" at bounding box center [228, 302] width 132 height 36
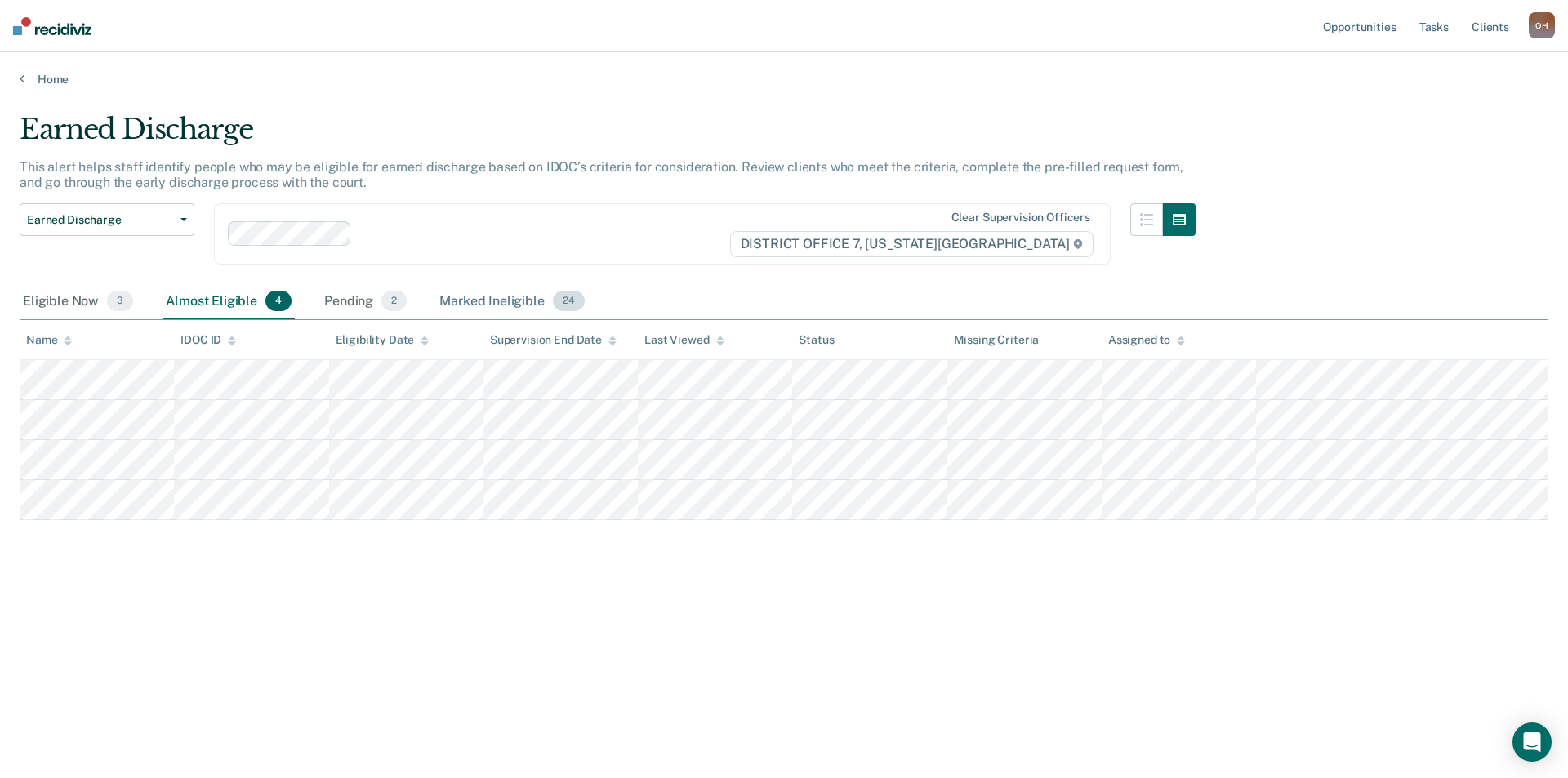
click at [503, 295] on div "Marked Ineligible 24" at bounding box center [512, 302] width 151 height 36
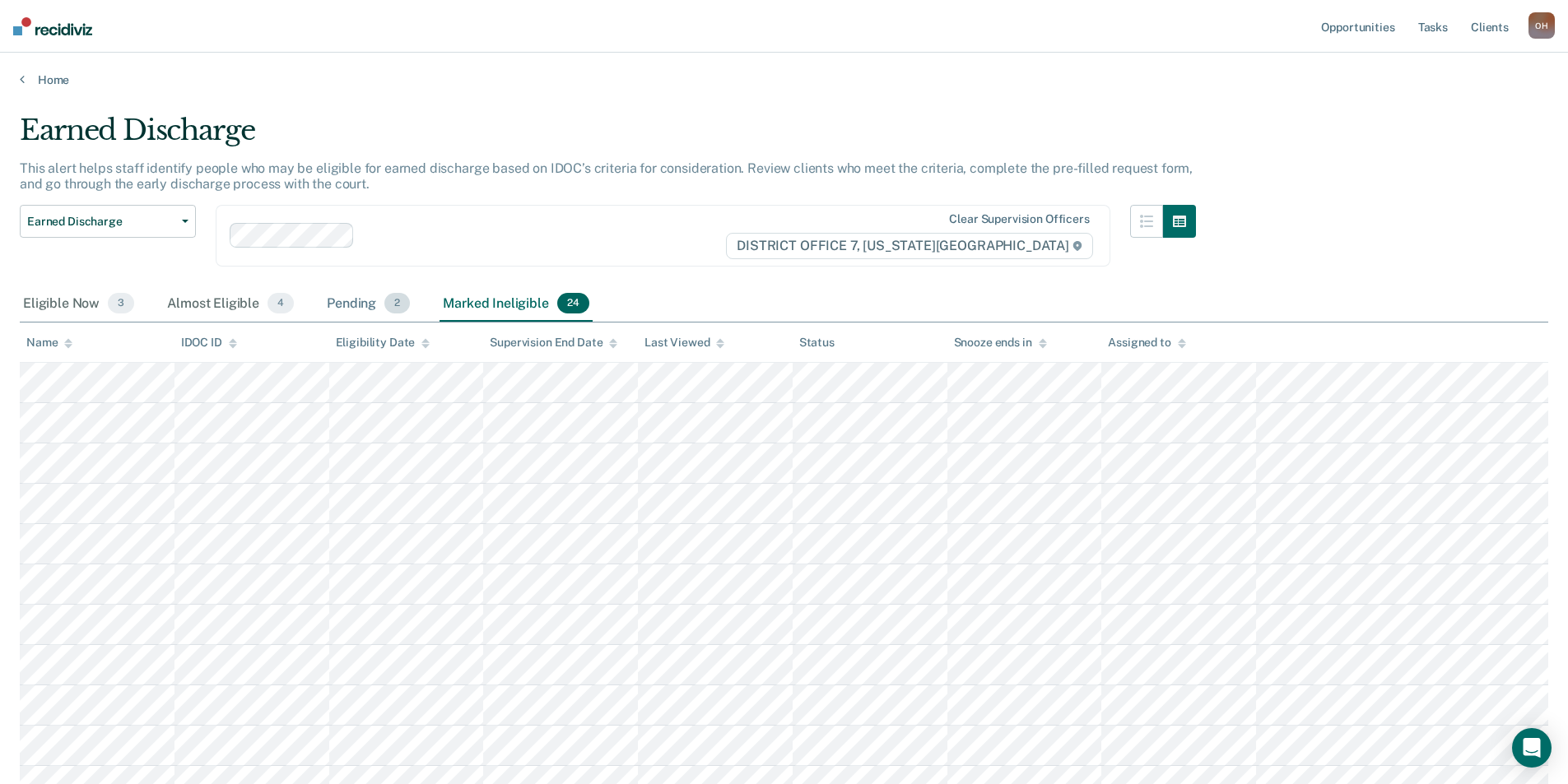
click at [356, 301] on div "Pending 2" at bounding box center [368, 304] width 90 height 37
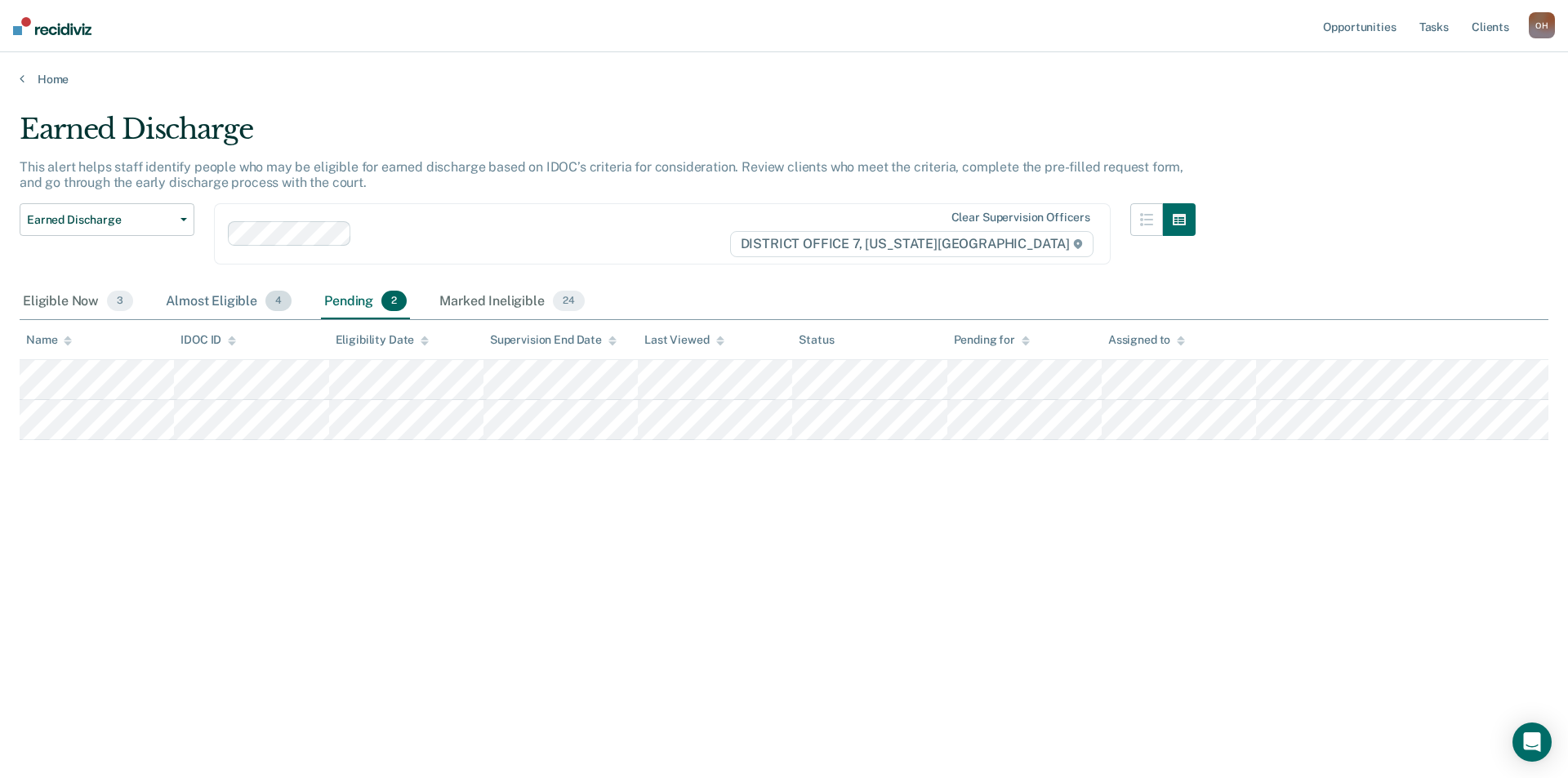
click at [221, 303] on div "Almost Eligible 4" at bounding box center [228, 302] width 132 height 36
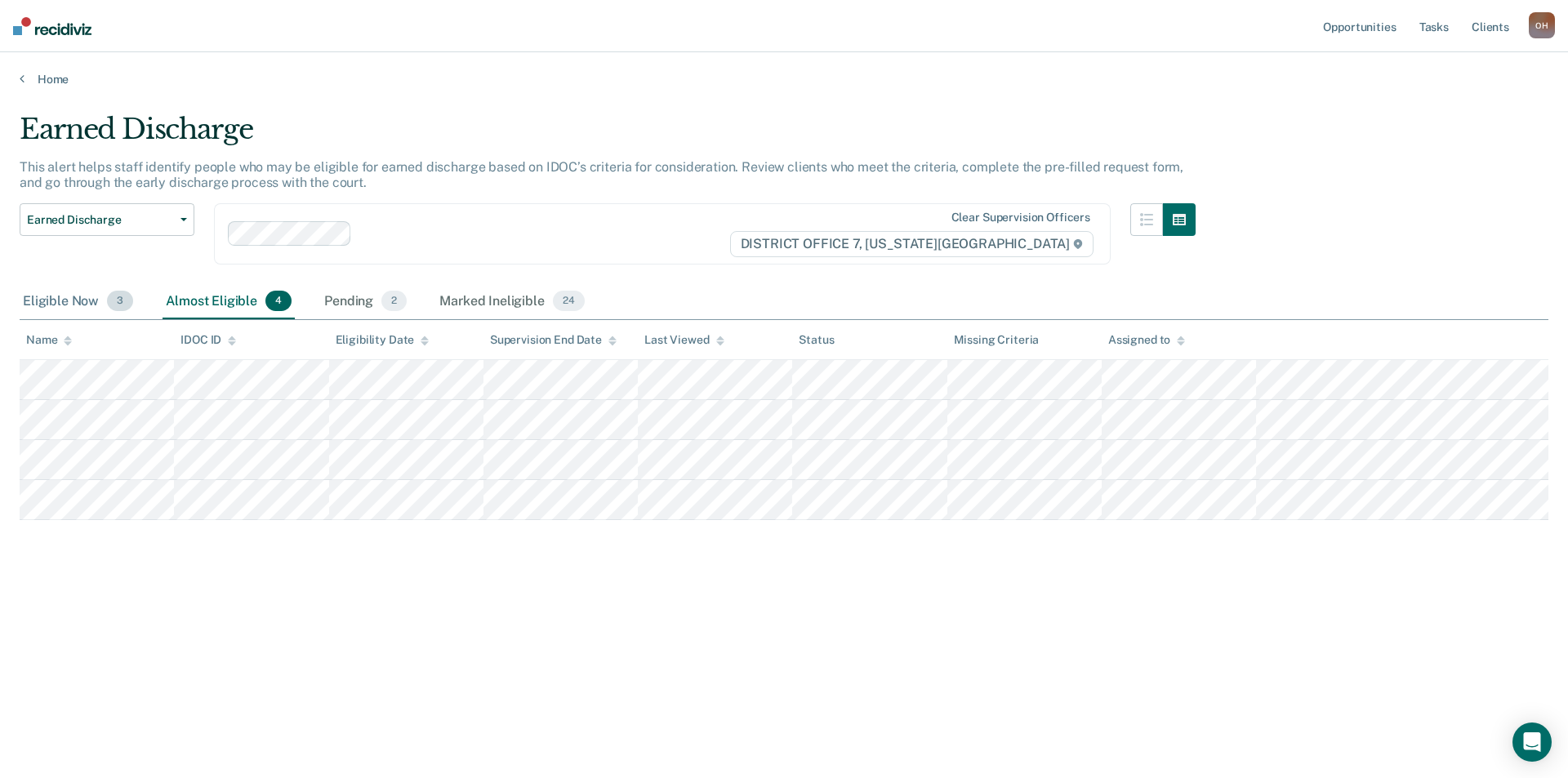
click at [41, 296] on div "Eligible Now 3" at bounding box center [77, 302] width 117 height 36
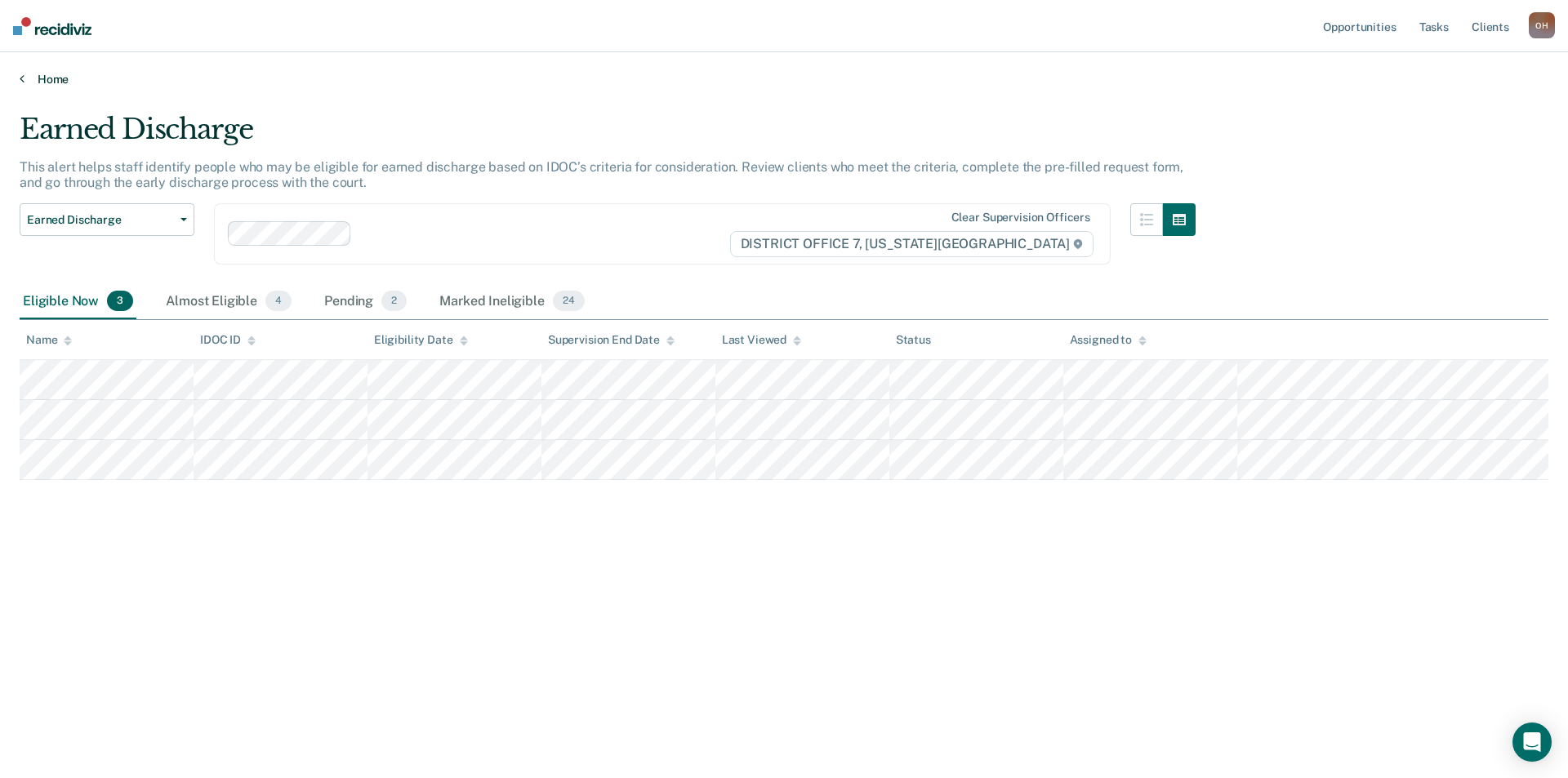
click at [43, 81] on link "Home" at bounding box center [784, 78] width 1529 height 15
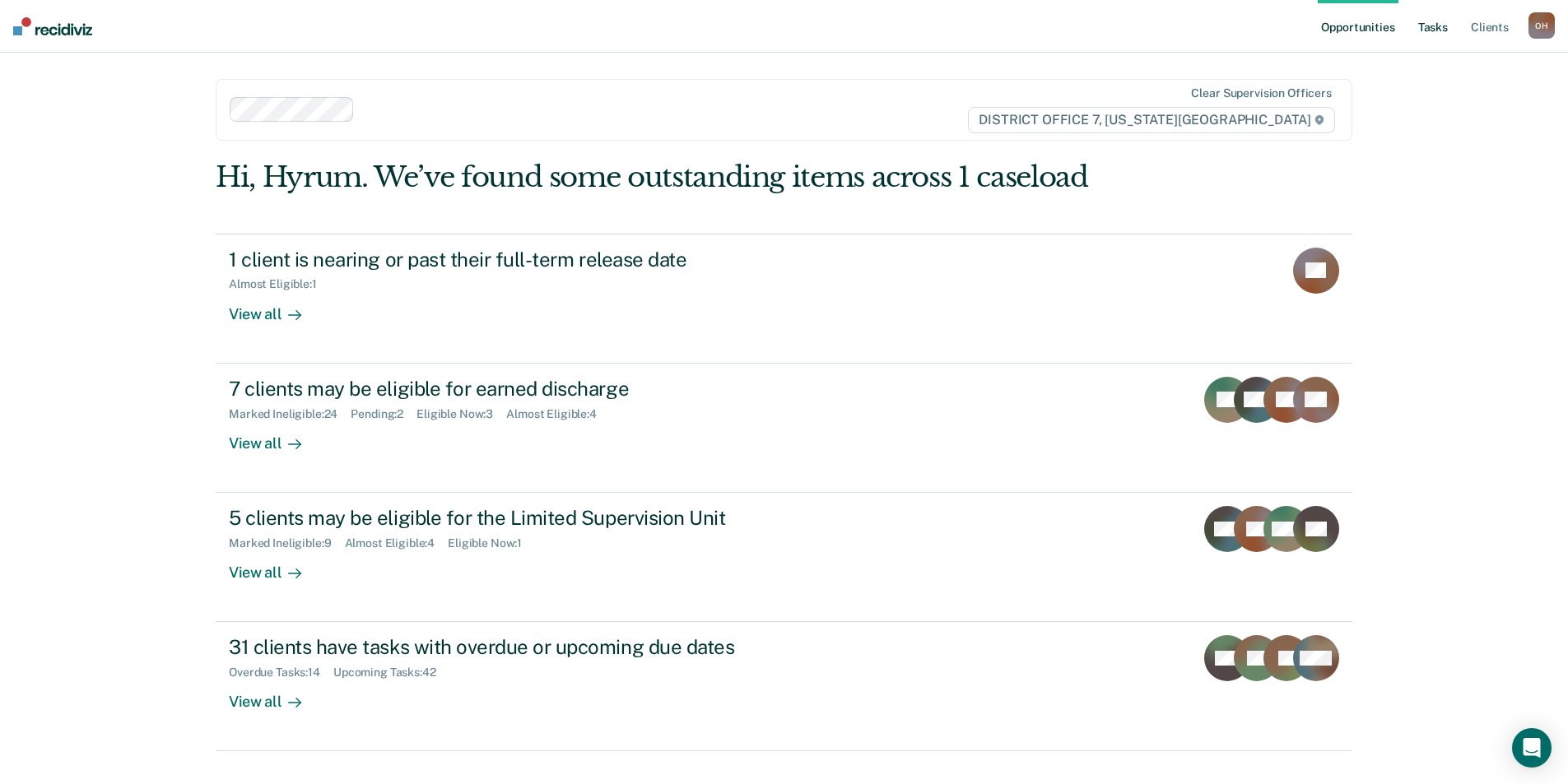
click at [1440, 20] on link "Tasks" at bounding box center [1433, 26] width 37 height 52
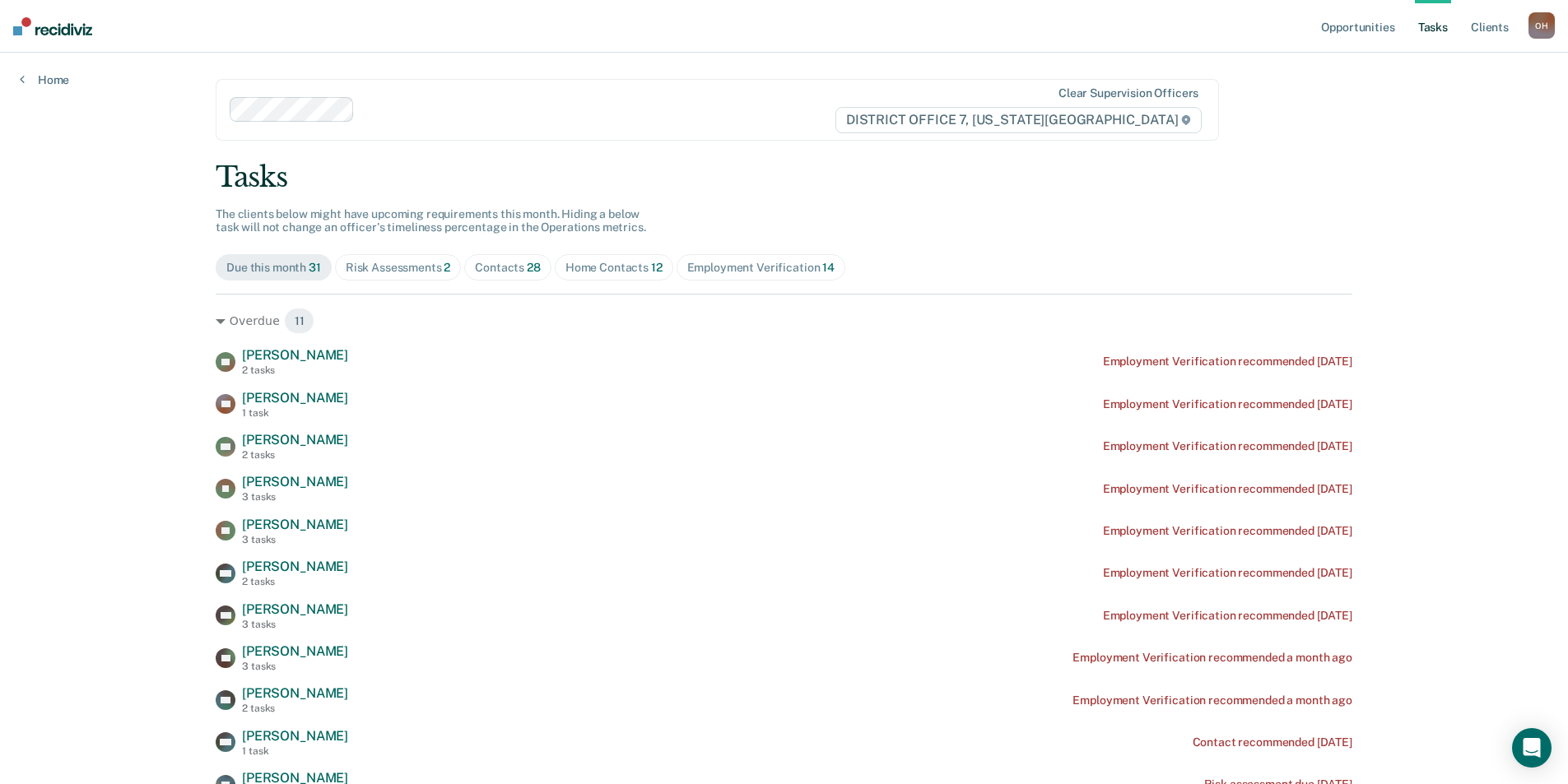
click at [566, 261] on div "Home Contacts 12" at bounding box center [614, 268] width 97 height 14
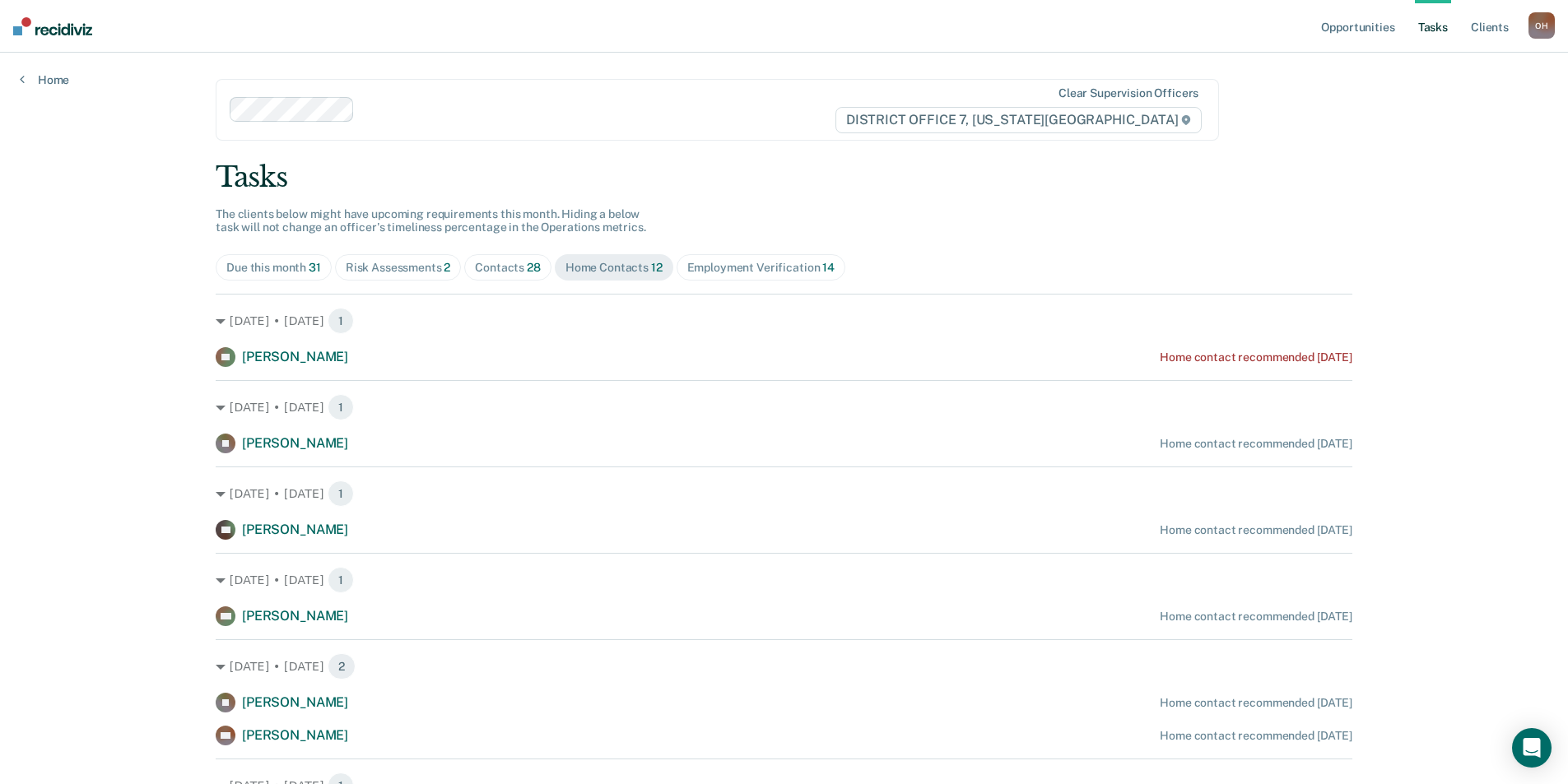
click at [418, 274] on div "Risk Assessments 2" at bounding box center [398, 268] width 106 height 14
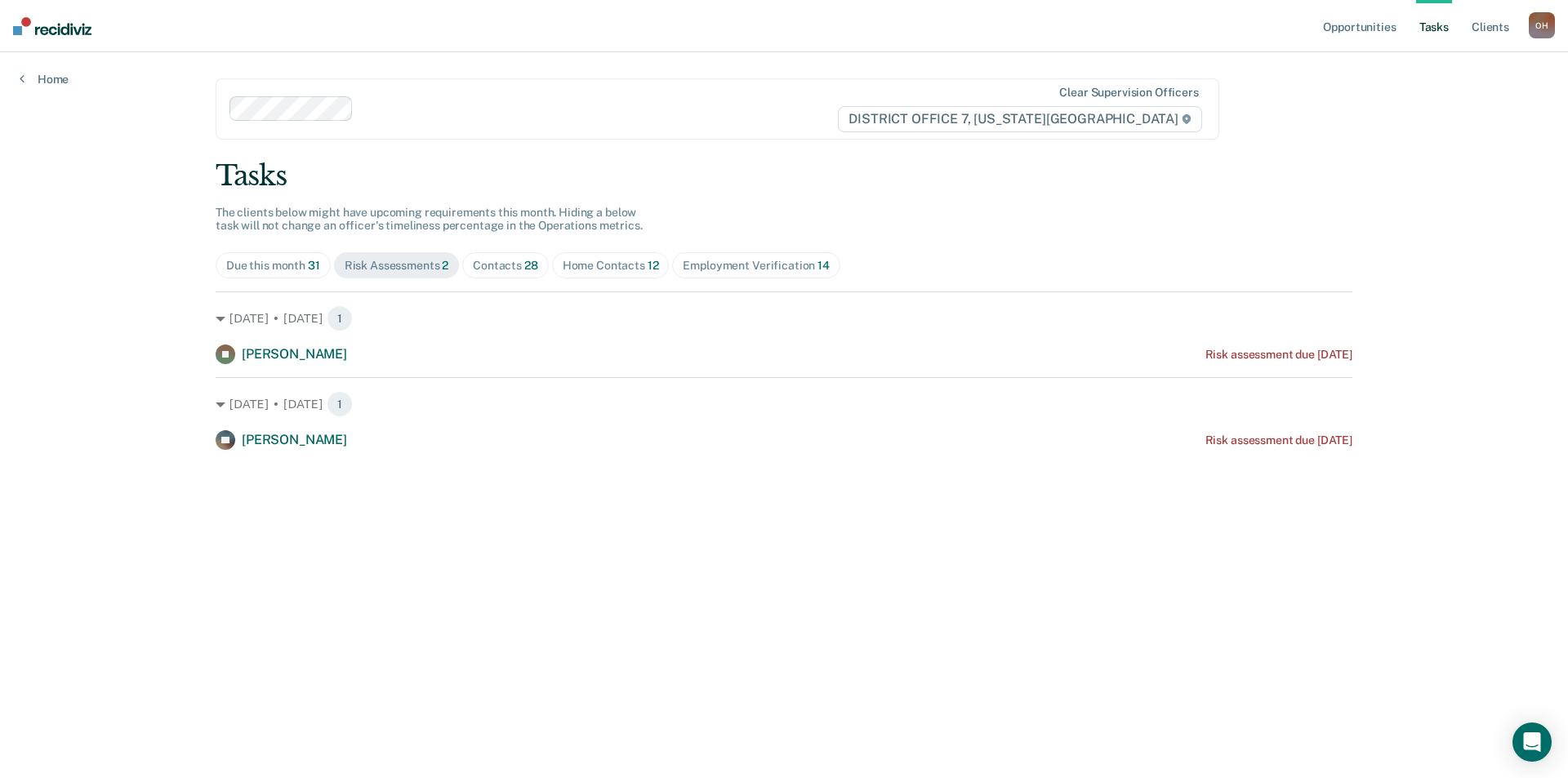
click at [514, 273] on span "Contacts 28" at bounding box center [506, 265] width 86 height 26
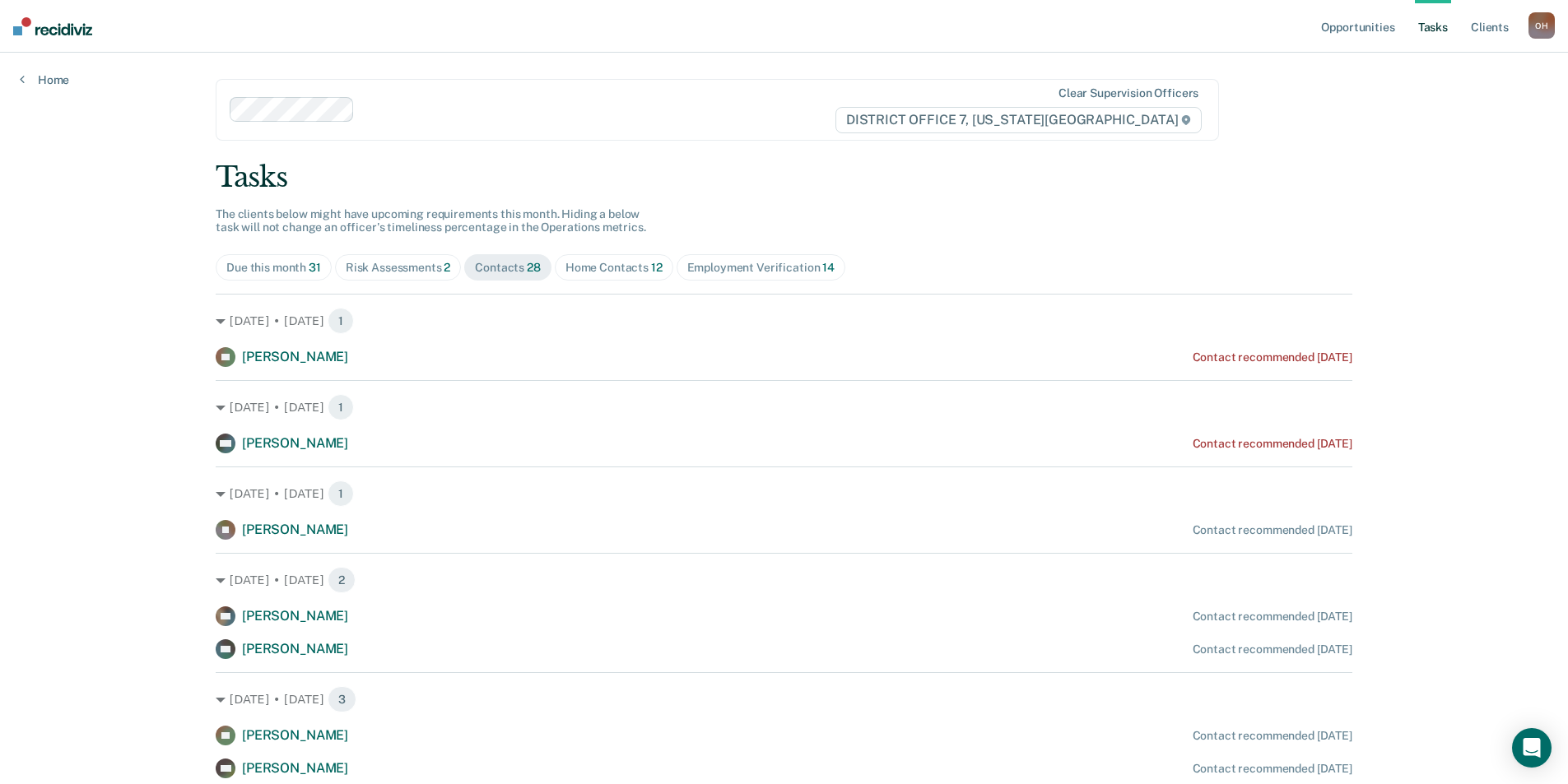
click at [575, 268] on div "Home Contacts 12" at bounding box center [614, 268] width 97 height 14
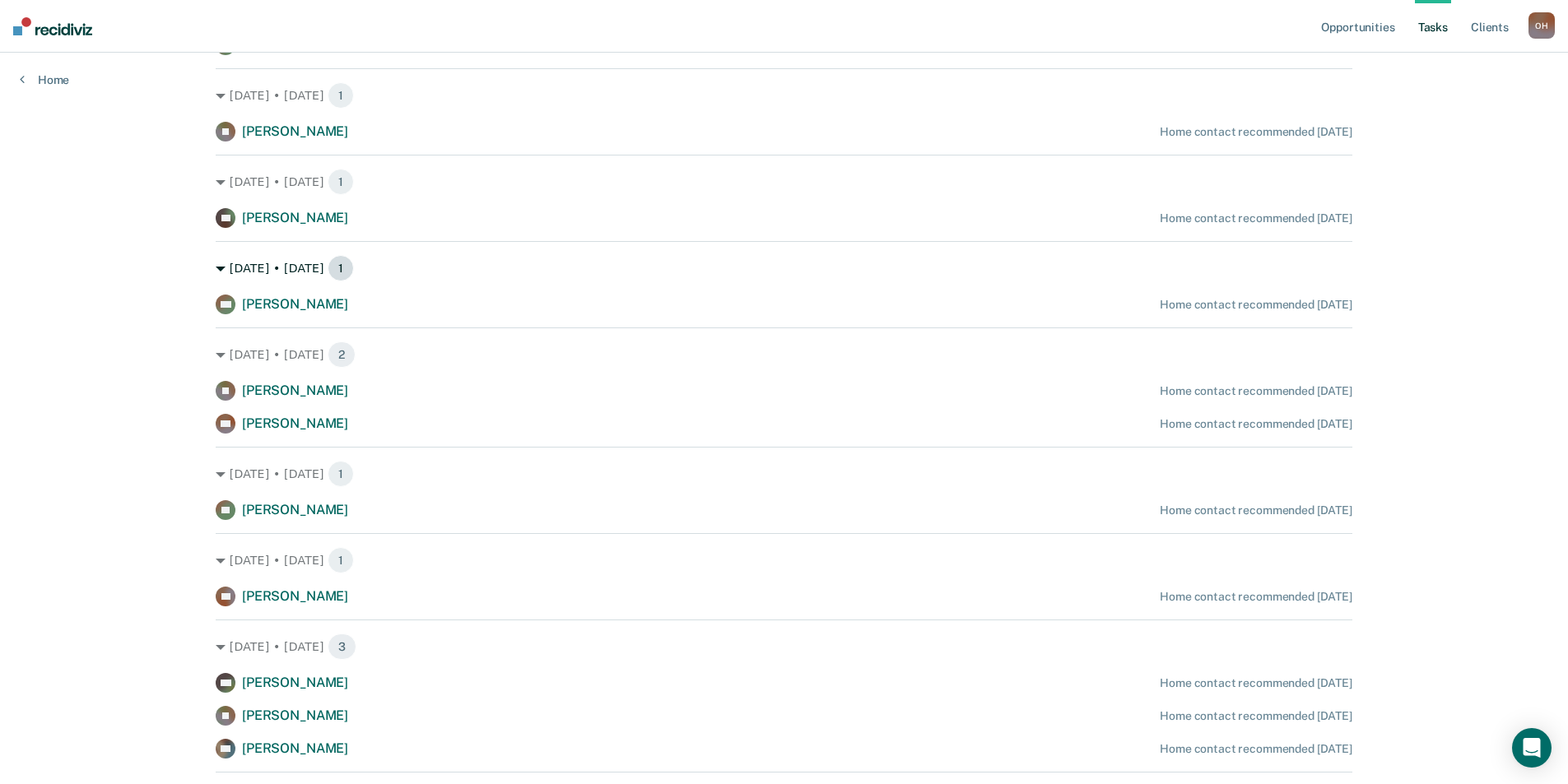
scroll to position [329, 0]
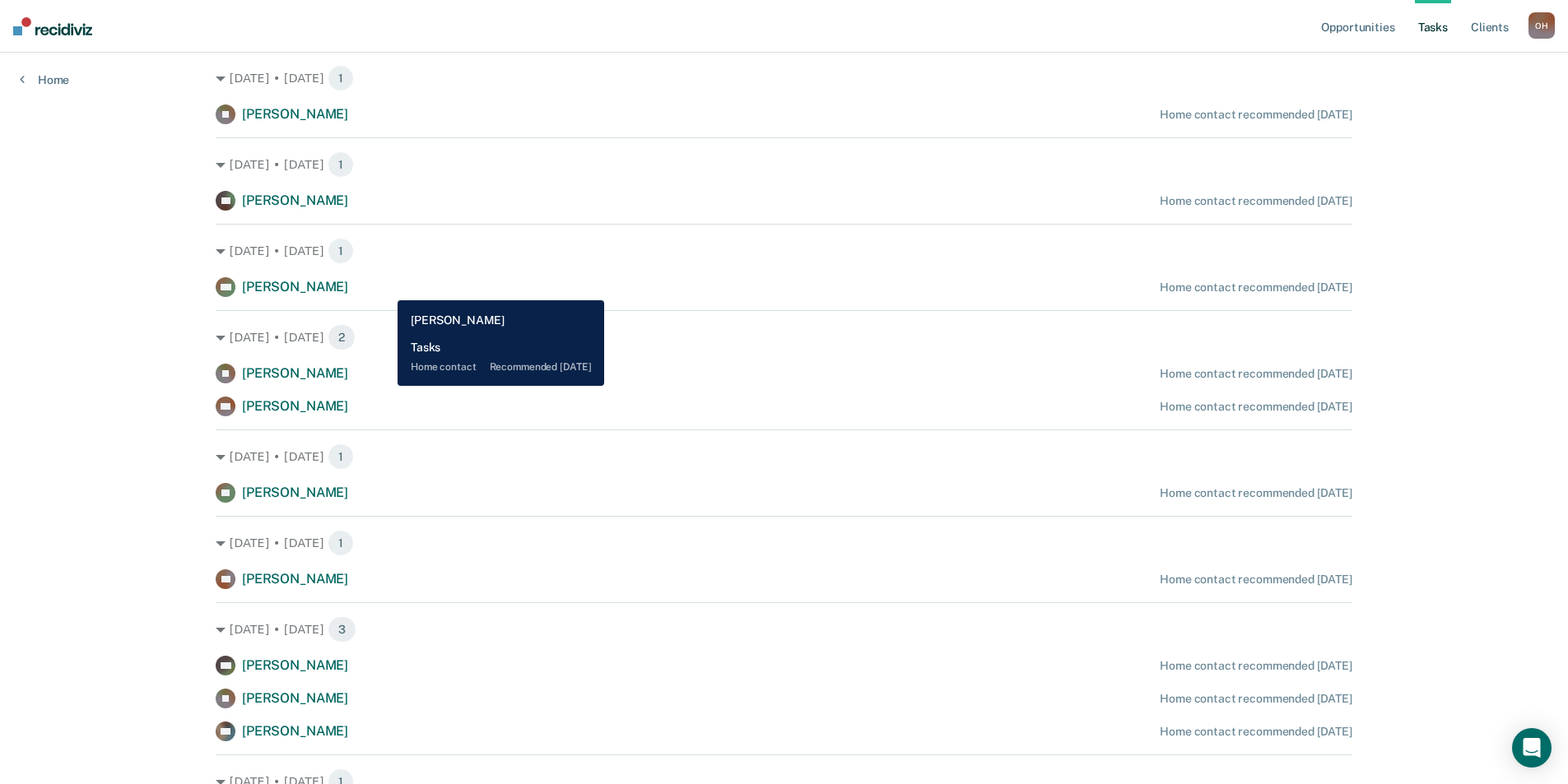
click at [348, 288] on span "[PERSON_NAME]" at bounding box center [294, 286] width 106 height 16
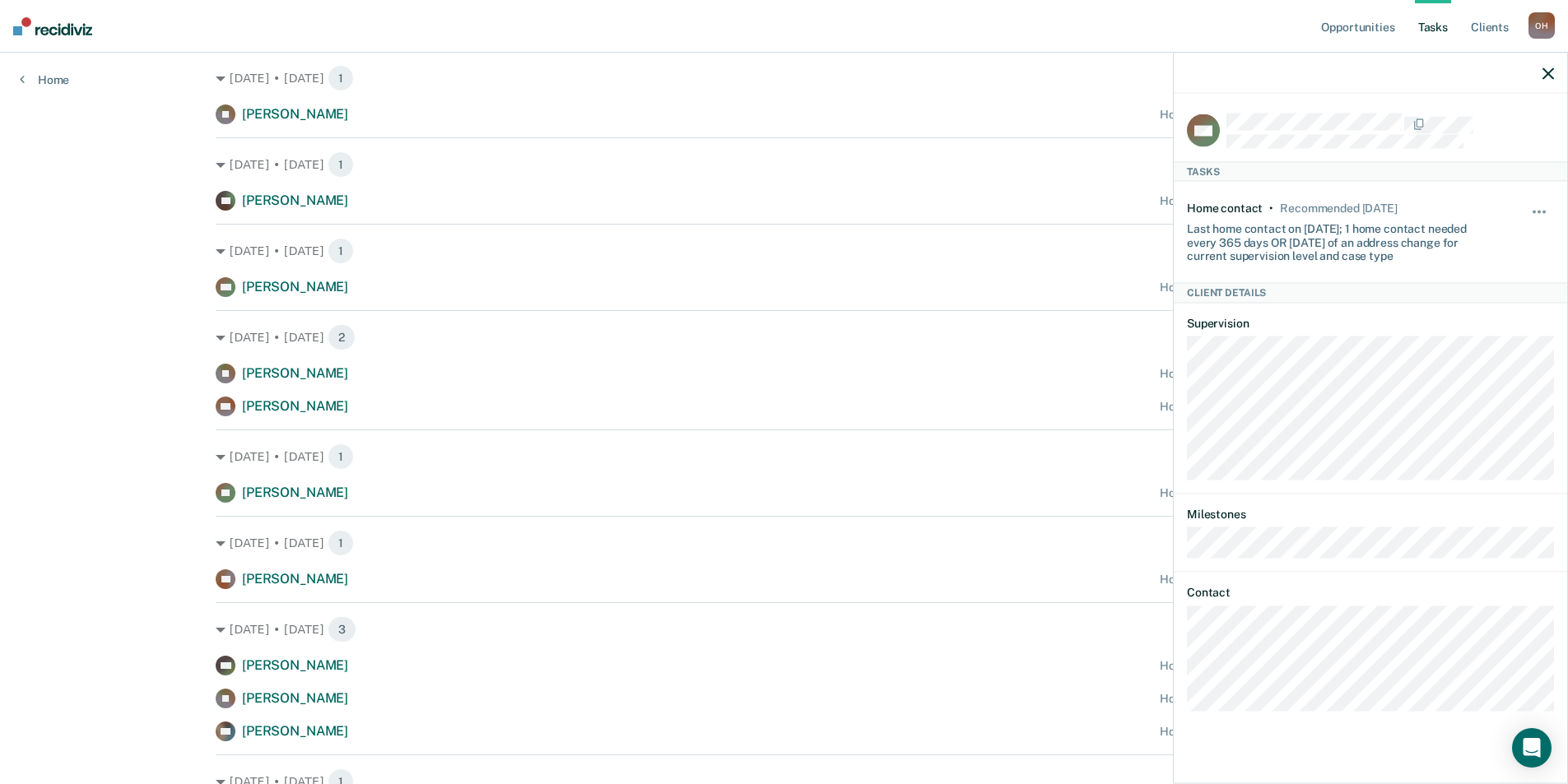
click at [1558, 71] on div at bounding box center [1370, 73] width 393 height 41
click at [1557, 71] on div at bounding box center [1370, 73] width 393 height 41
click at [1548, 73] on icon "button" at bounding box center [1549, 73] width 12 height 12
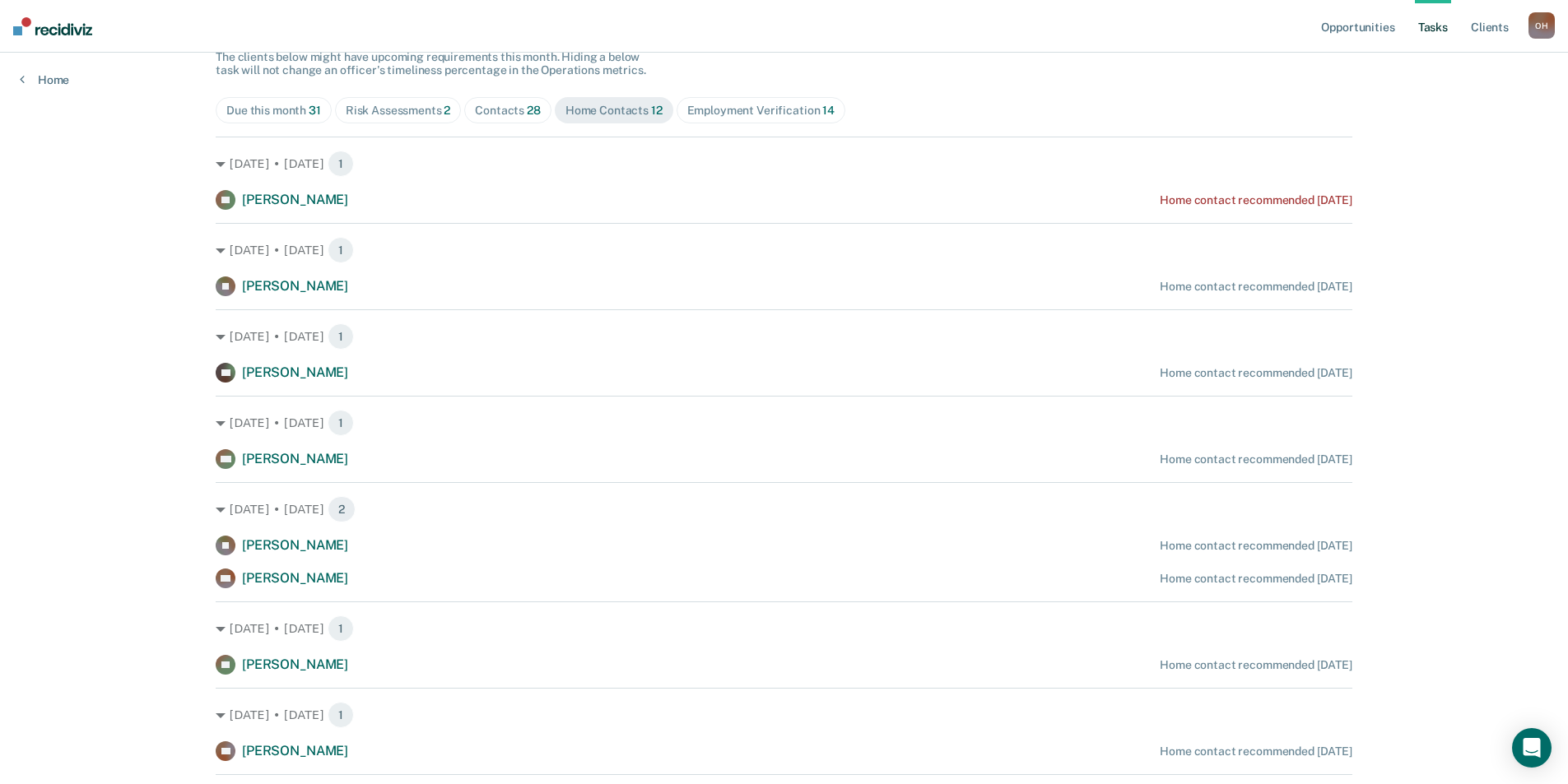
scroll to position [0, 0]
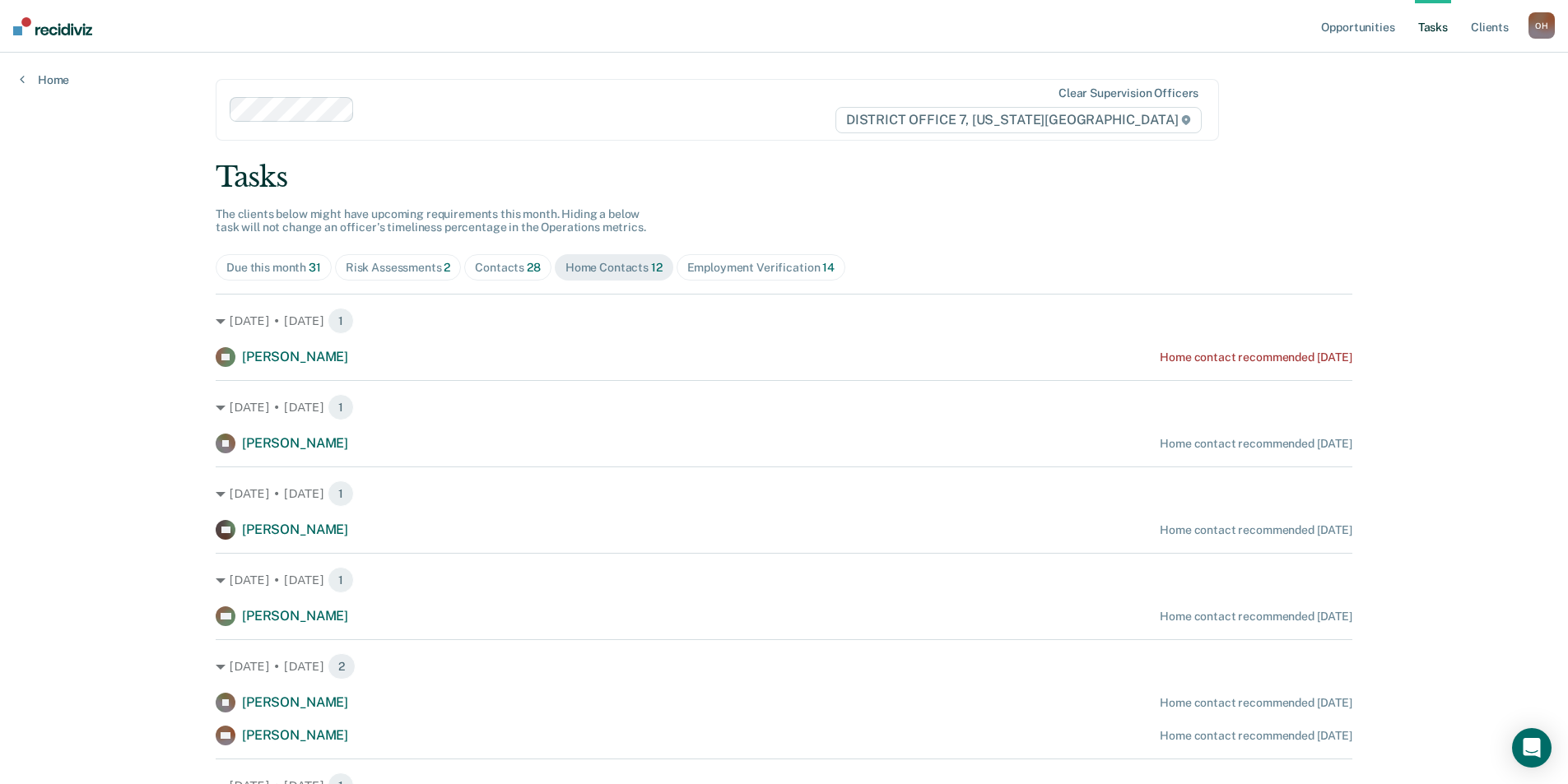
click at [508, 264] on div "Contacts 28" at bounding box center [508, 268] width 66 height 14
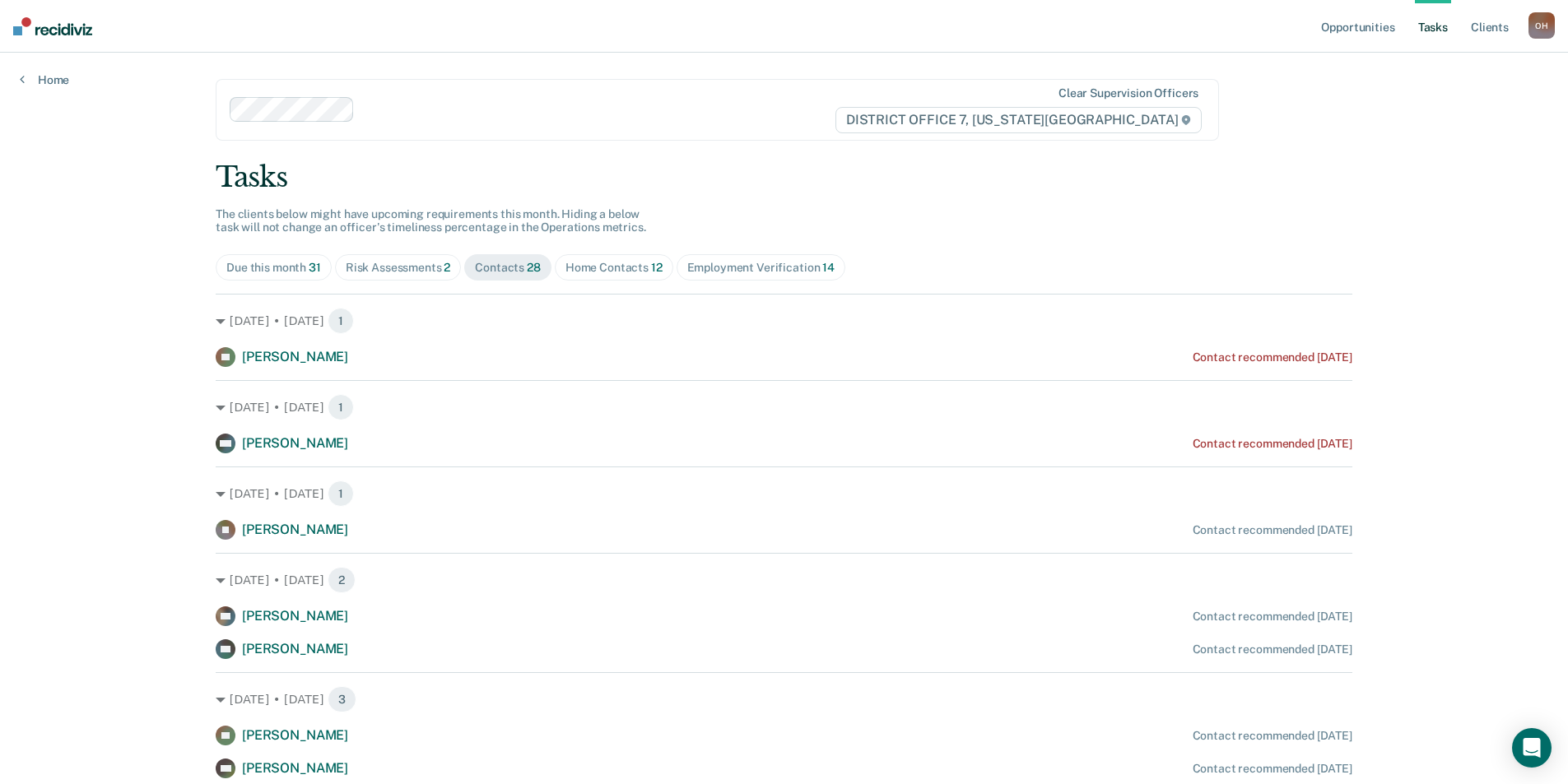
click at [56, 26] on img at bounding box center [52, 26] width 79 height 18
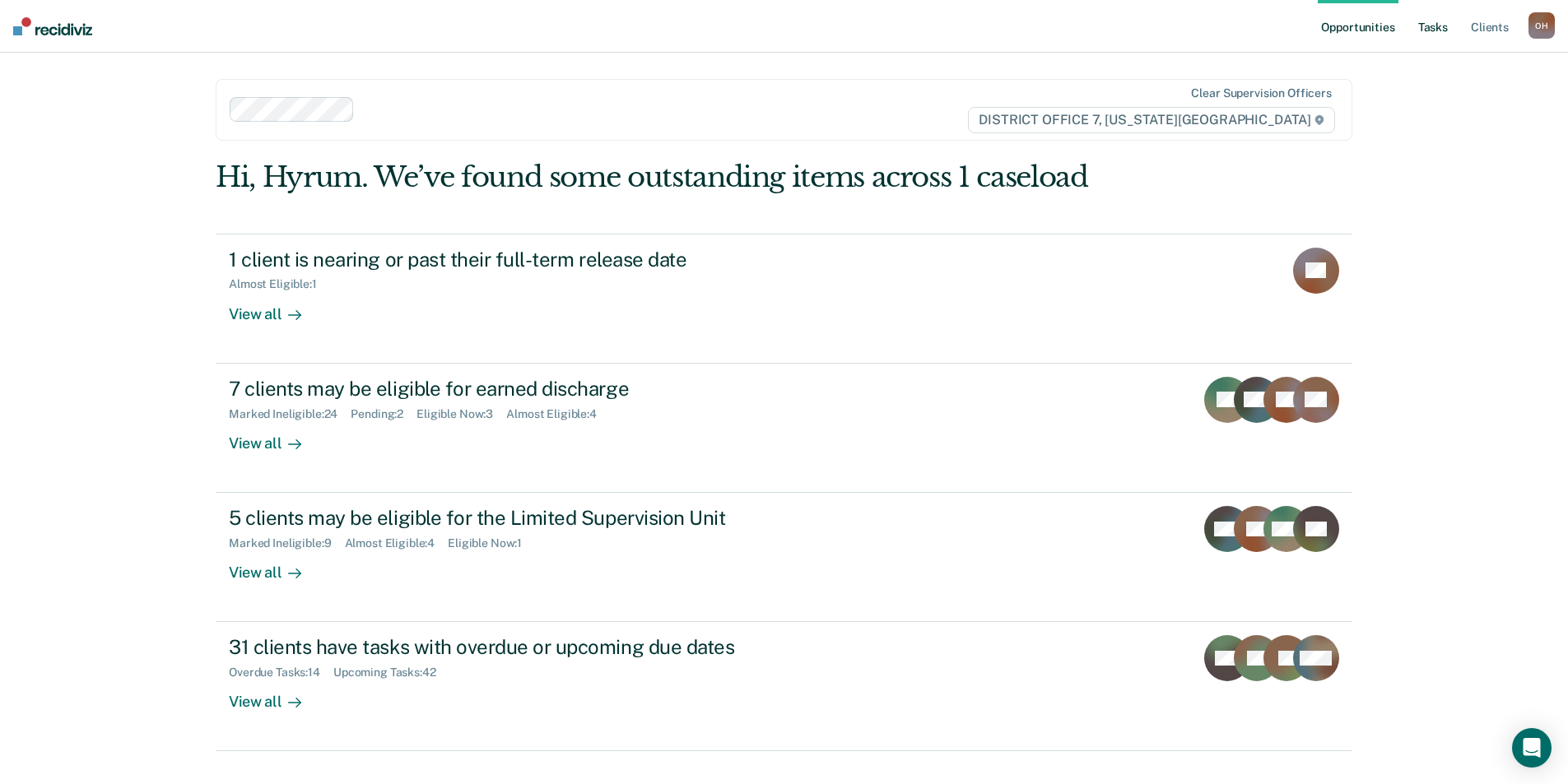
click at [1444, 38] on link "Tasks" at bounding box center [1433, 26] width 37 height 52
